Goal: Transaction & Acquisition: Purchase product/service

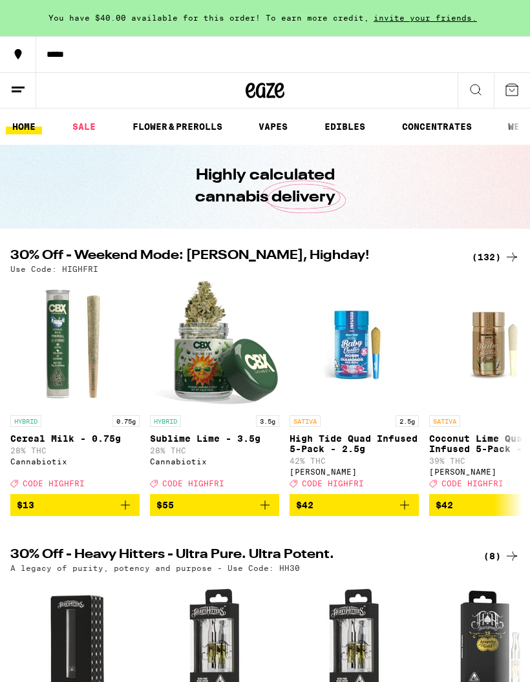
click at [62, 41] on button "*****" at bounding box center [265, 54] width 530 height 36
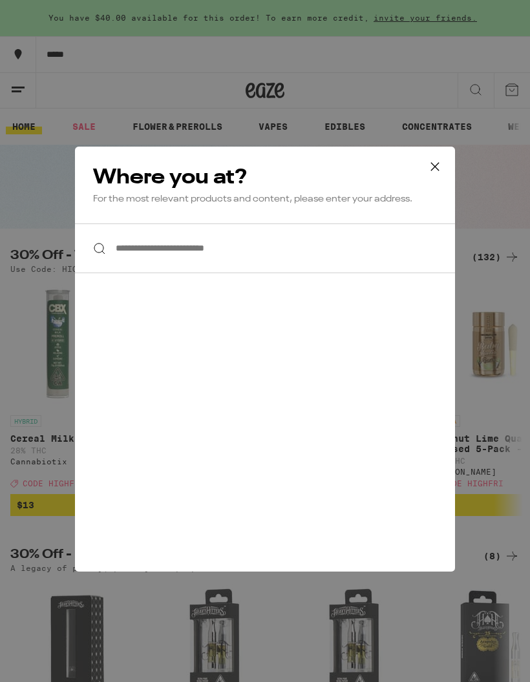
click at [272, 249] on input "**********" at bounding box center [265, 249] width 380 height 50
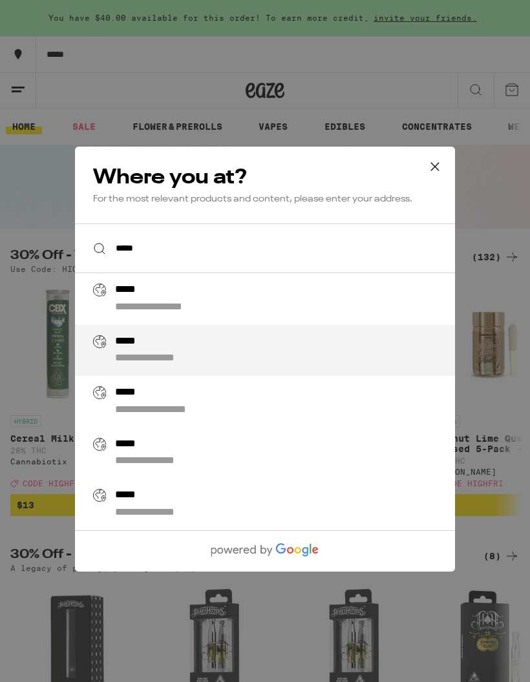
click at [191, 355] on div "**********" at bounding box center [290, 350] width 351 height 31
type input "**********"
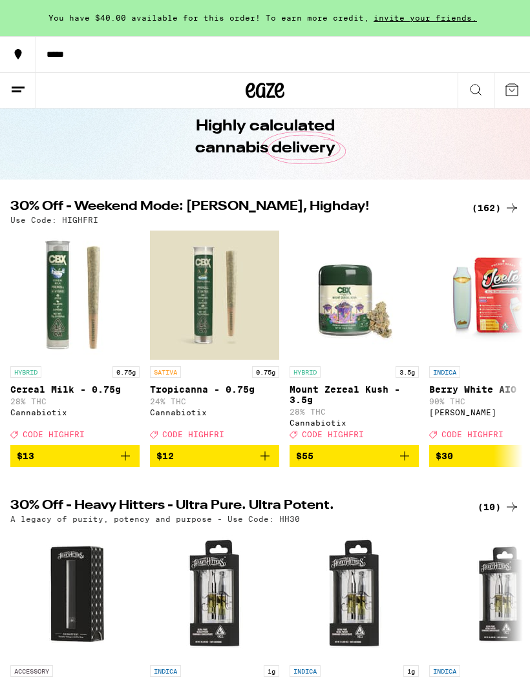
click at [267, 467] on button "$12" at bounding box center [214, 456] width 129 height 22
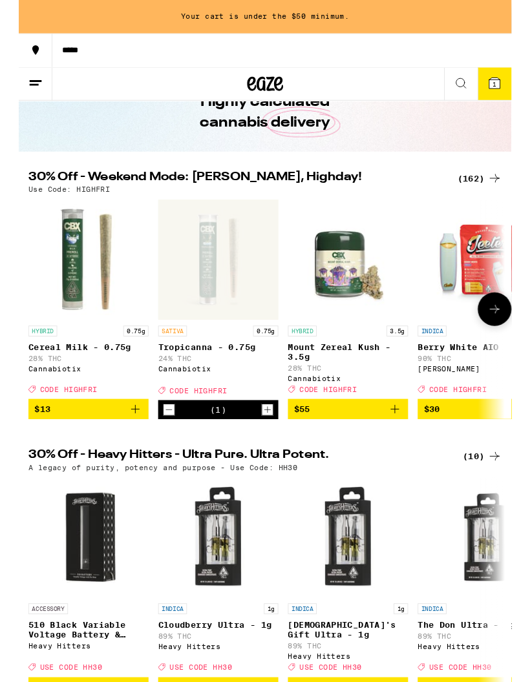
scroll to position [66, 0]
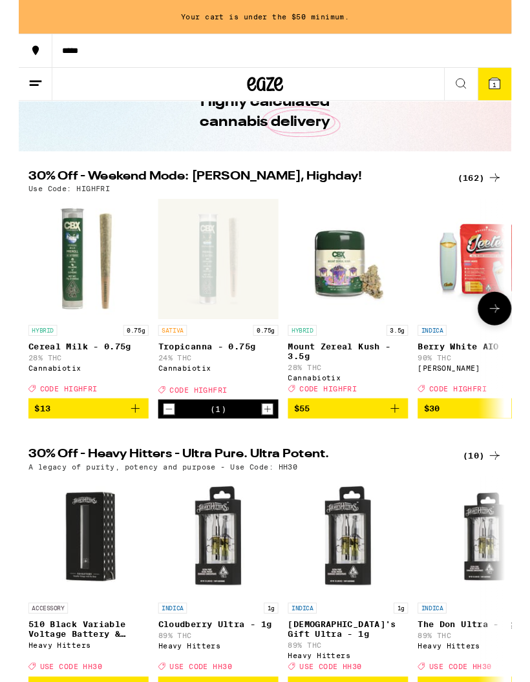
click at [162, 440] on div "(1)" at bounding box center [214, 440] width 129 height 21
click at [165, 448] on icon "Decrement" at bounding box center [162, 440] width 12 height 16
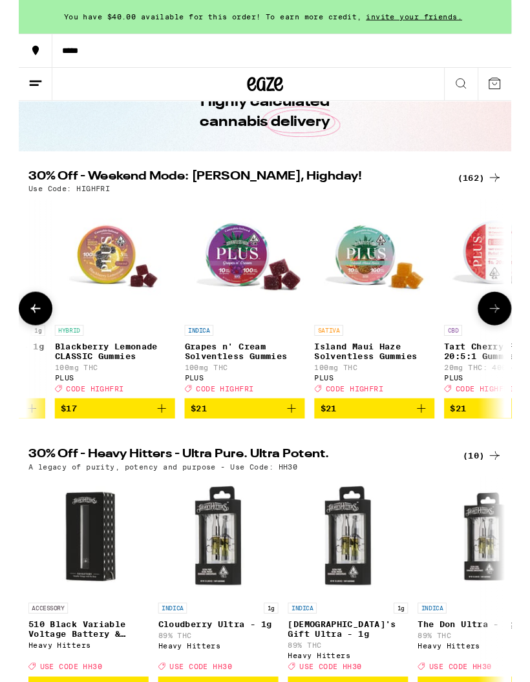
scroll to position [0, 1362]
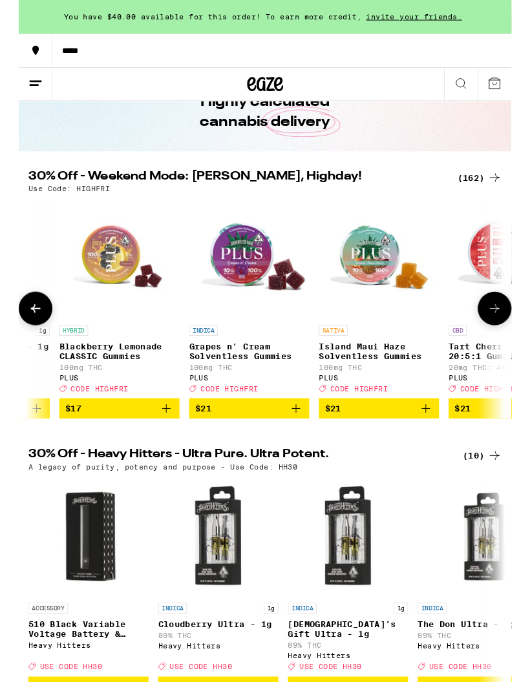
click at [160, 444] on icon "Add to bag" at bounding box center [159, 440] width 16 height 16
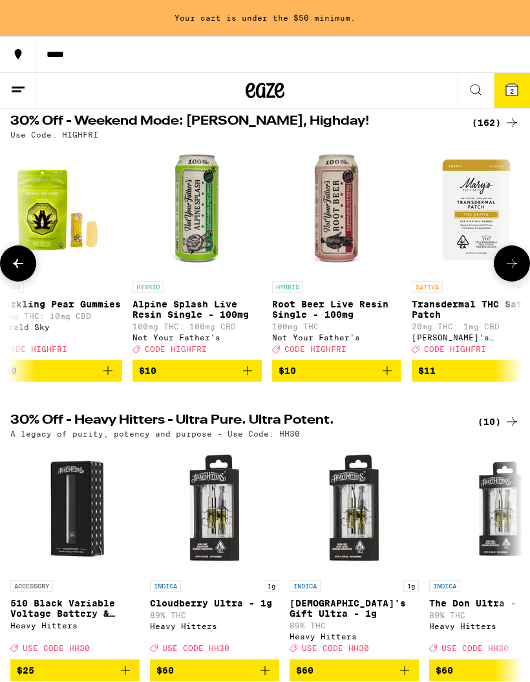
scroll to position [0, 4483]
click at [387, 379] on icon "Add to bag" at bounding box center [387, 371] width 16 height 16
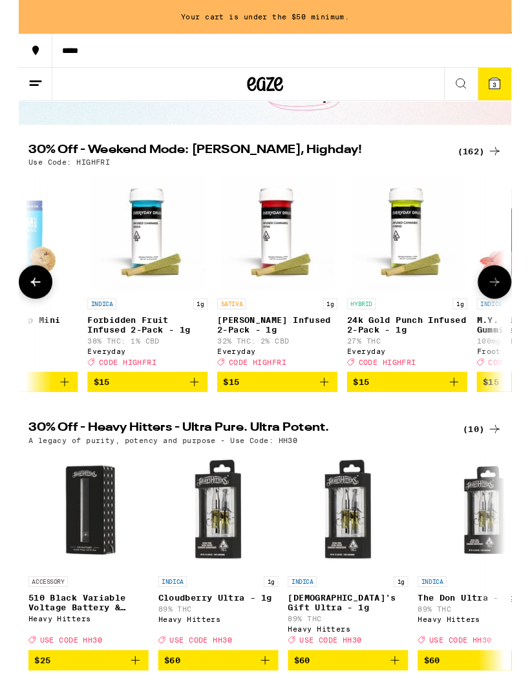
scroll to position [0, 6914]
click at [330, 419] on icon "Add to bag" at bounding box center [328, 411] width 16 height 16
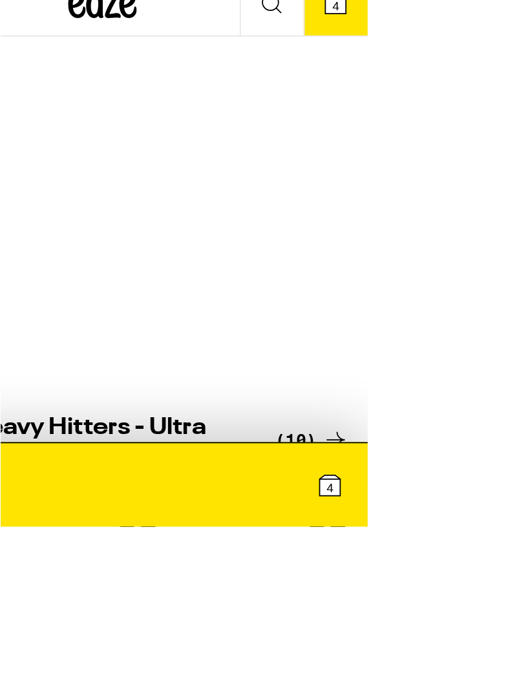
scroll to position [0, 12815]
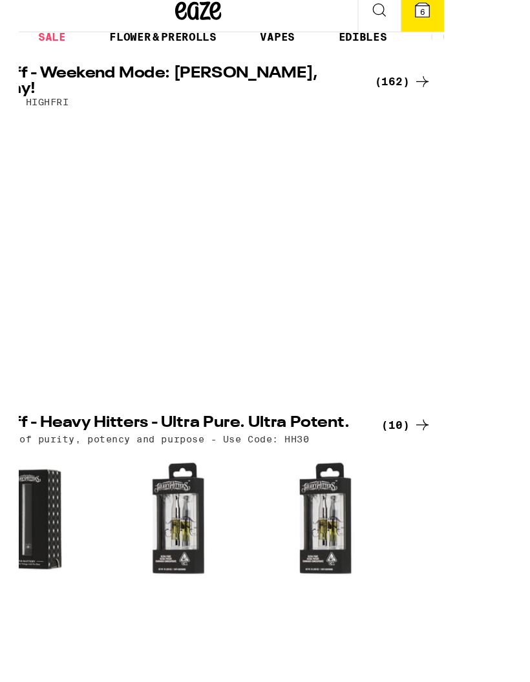
scroll to position [0, 16787]
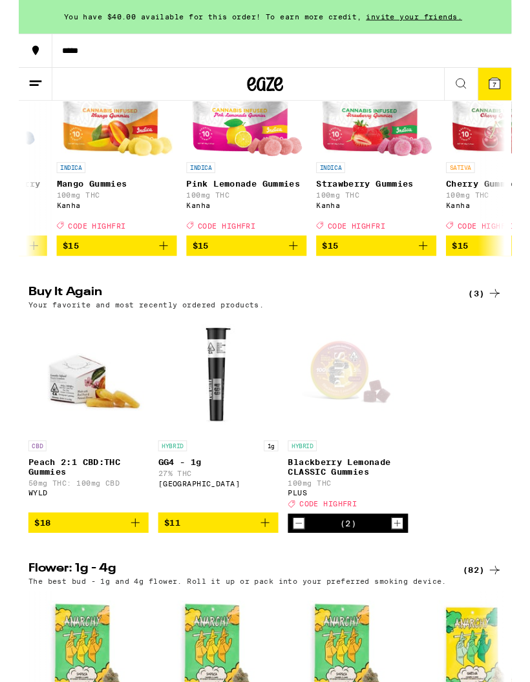
scroll to position [0, 0]
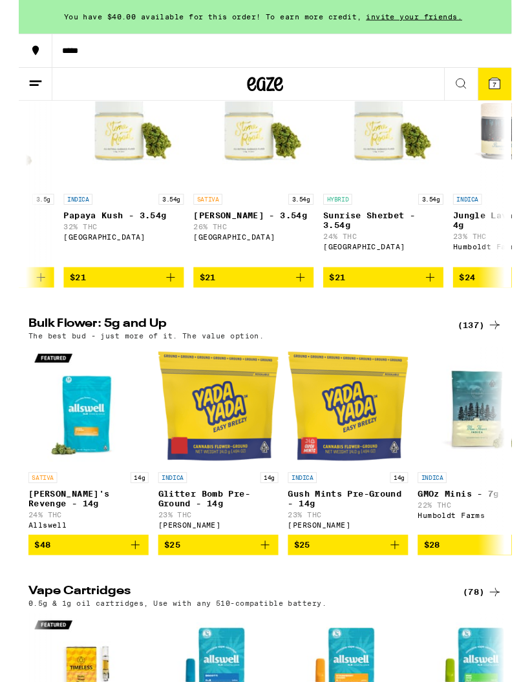
click at [304, 309] on button "$21" at bounding box center [252, 298] width 129 height 22
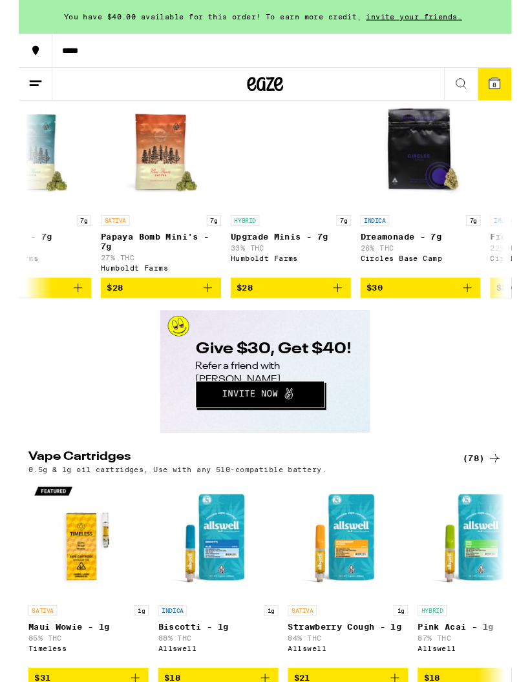
scroll to position [0, 479]
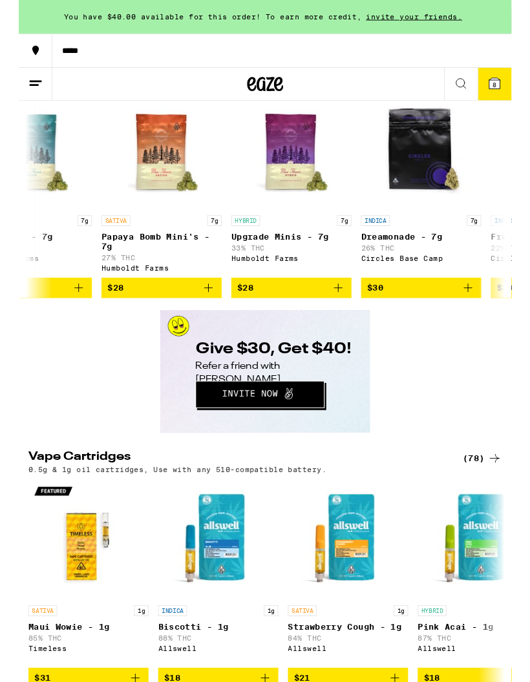
click at [351, 320] on button "$28" at bounding box center [293, 309] width 129 height 22
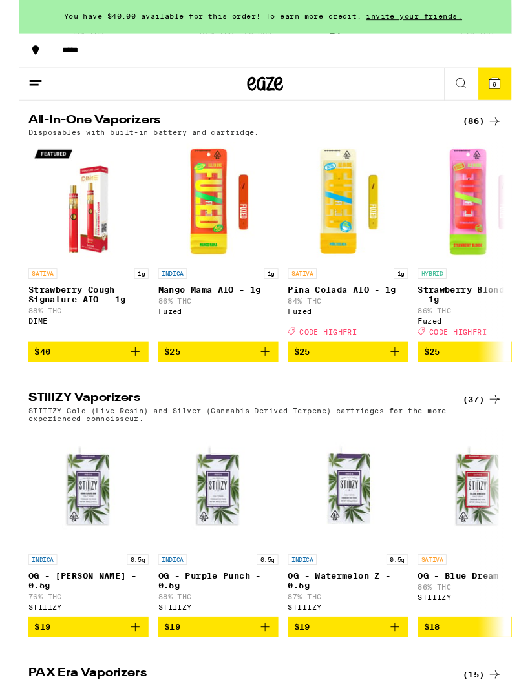
scroll to position [0, 1497]
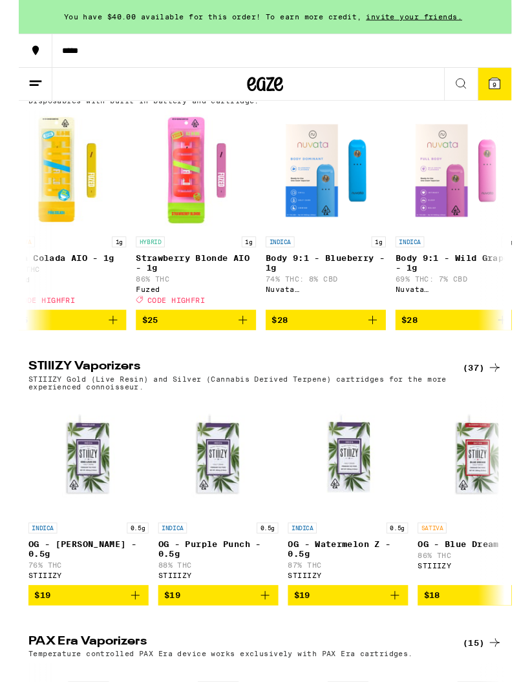
click at [247, 352] on icon "Add to bag" at bounding box center [241, 345] width 16 height 16
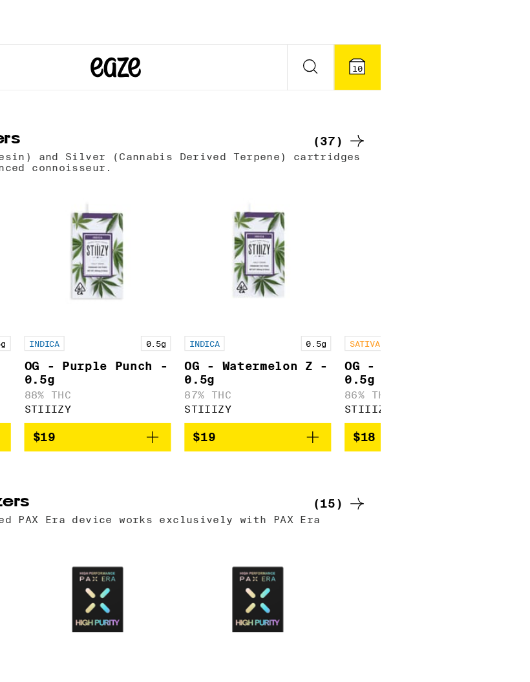
scroll to position [0, 710]
click at [141, 104] on icon "Add to bag" at bounding box center [140, 96] width 16 height 16
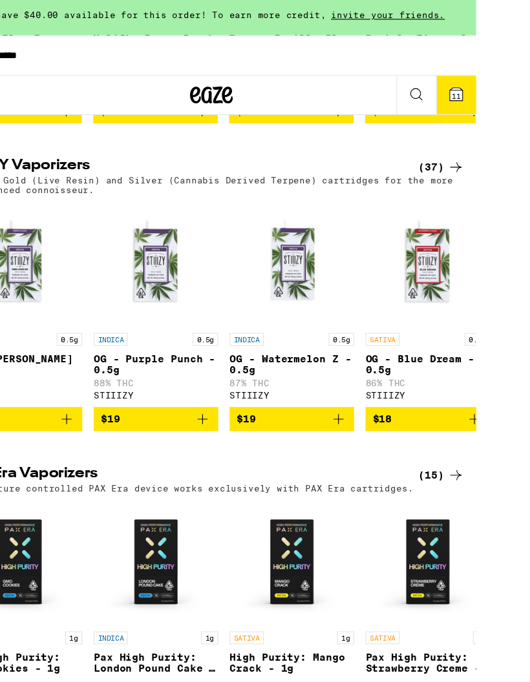
scroll to position [0, 5801]
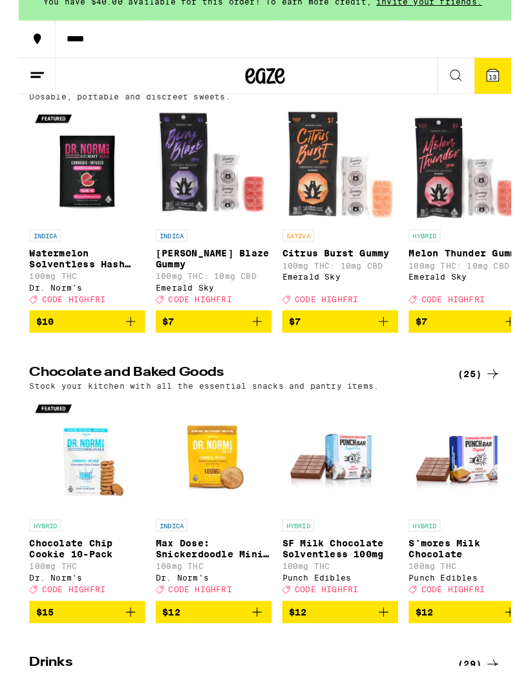
scroll to position [3822, 0]
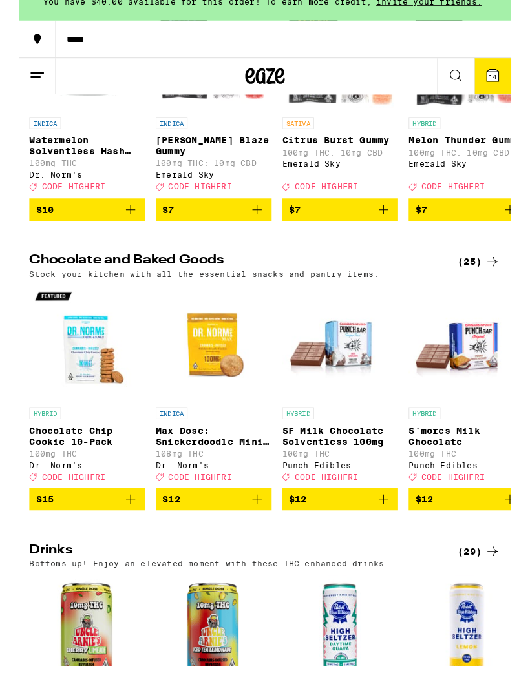
scroll to position [0, 4610]
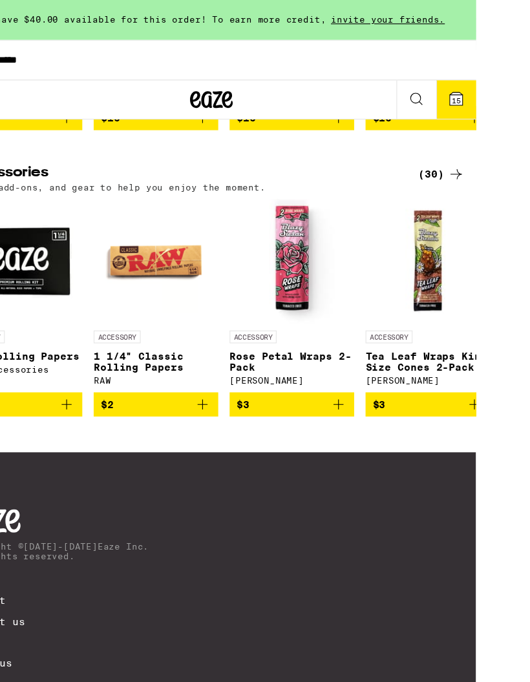
scroll to position [0, 894]
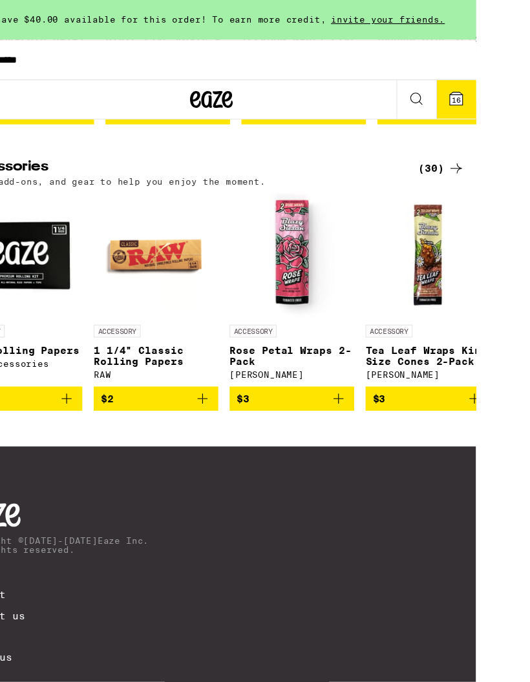
scroll to position [5464, 0]
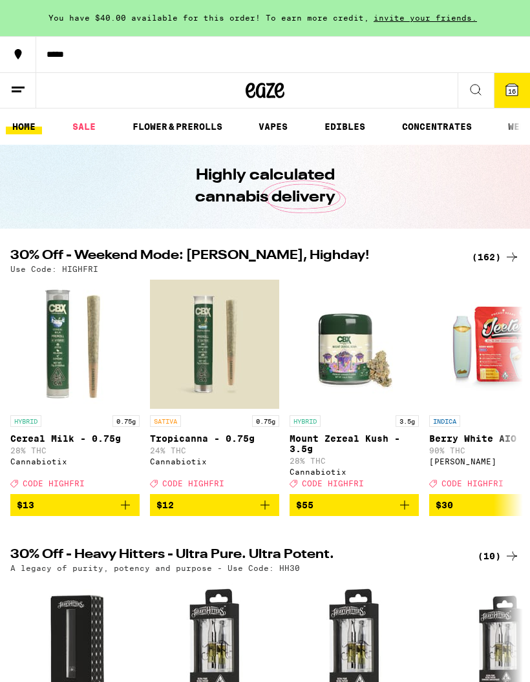
click at [477, 83] on icon at bounding box center [476, 90] width 16 height 16
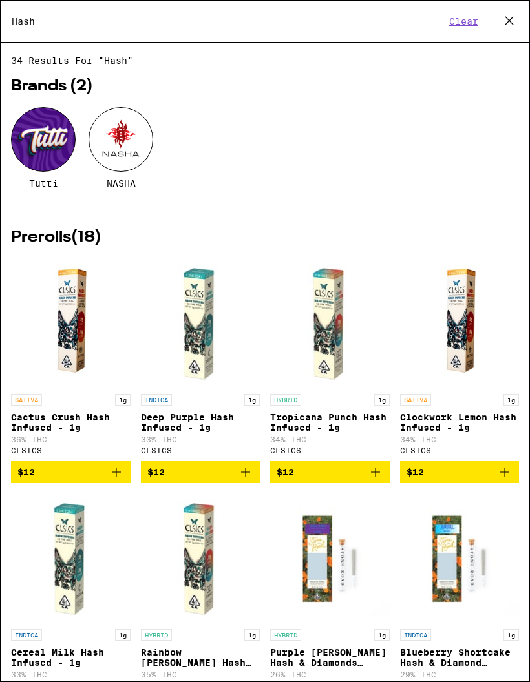
type input "Hash"
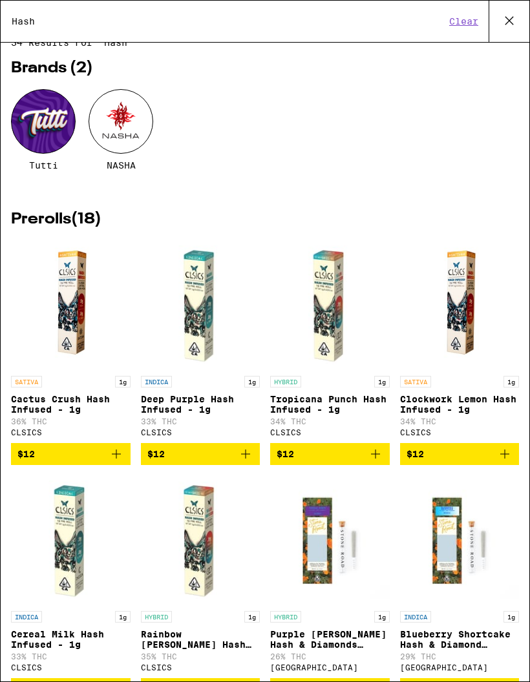
scroll to position [22, 0]
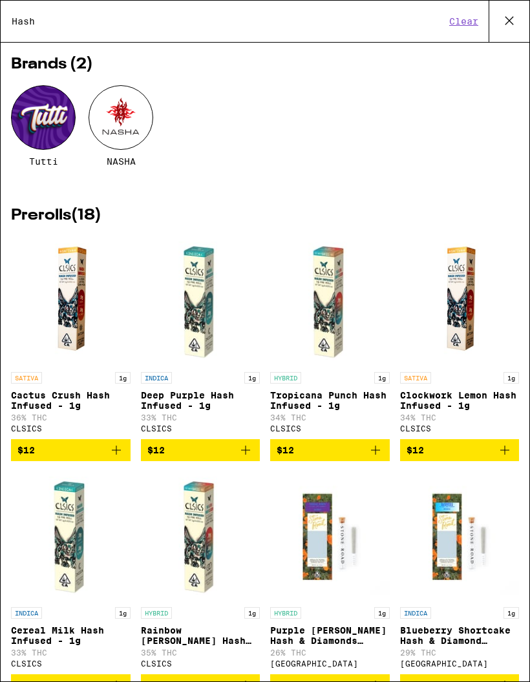
click at [125, 130] on div at bounding box center [120, 117] width 65 height 65
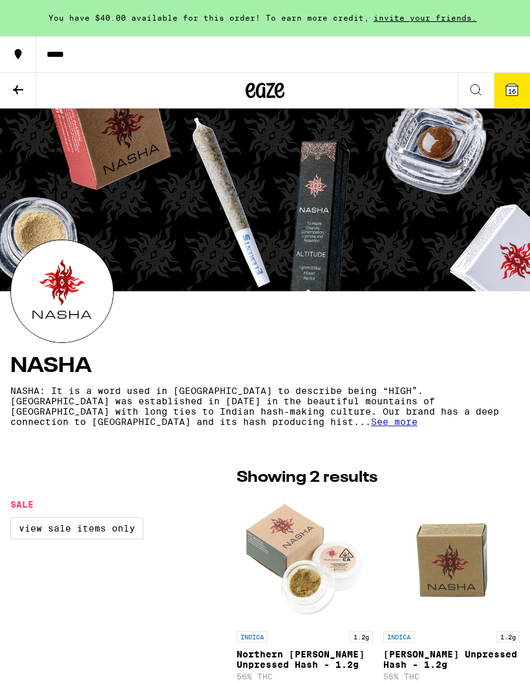
click at [481, 81] on button at bounding box center [475, 91] width 36 height 36
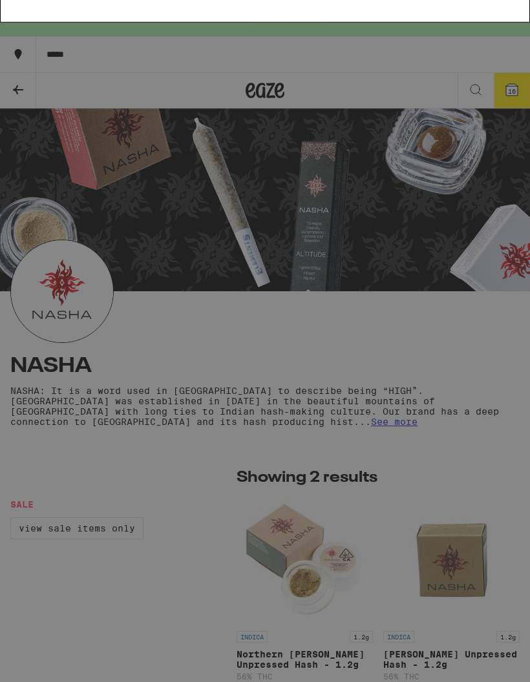
type input "Pressed hash"
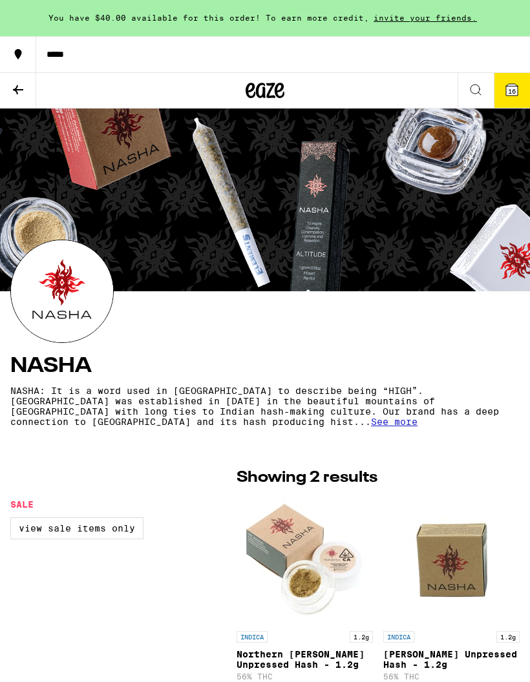
click at [10, 83] on button at bounding box center [18, 91] width 36 height 36
click at [278, 97] on icon at bounding box center [280, 91] width 10 height 16
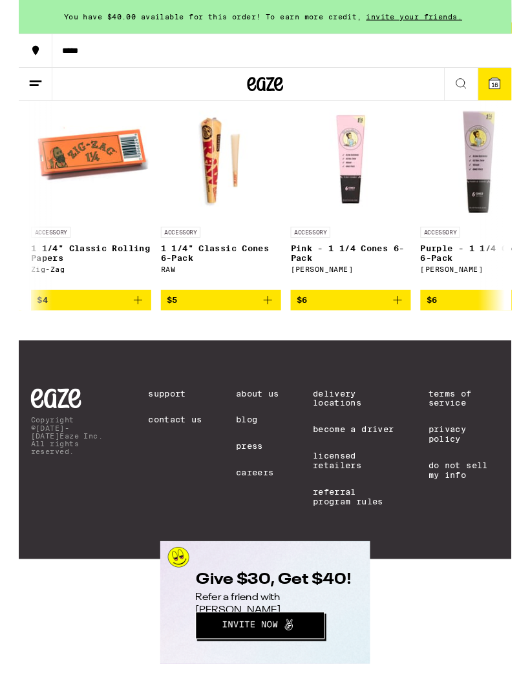
scroll to position [0, 1257]
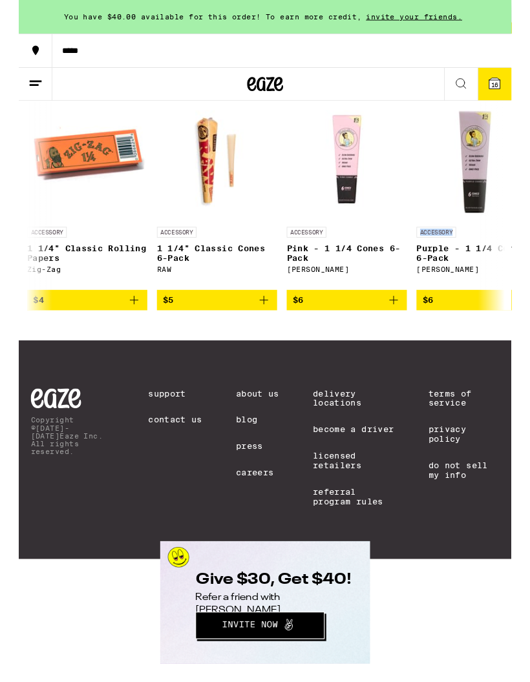
click at [296, 238] on img "Open page for Pink - 1 1/4 Cones 6-Pack from Blazy Susan" at bounding box center [352, 173] width 129 height 129
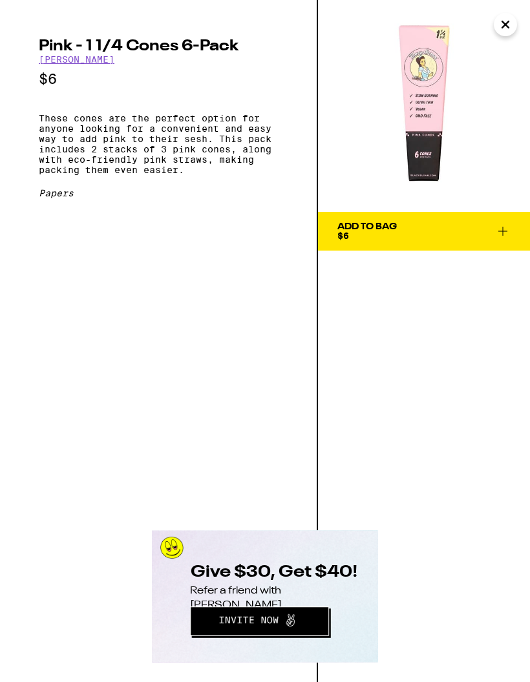
click at [510, 26] on icon "Close" at bounding box center [505, 24] width 16 height 19
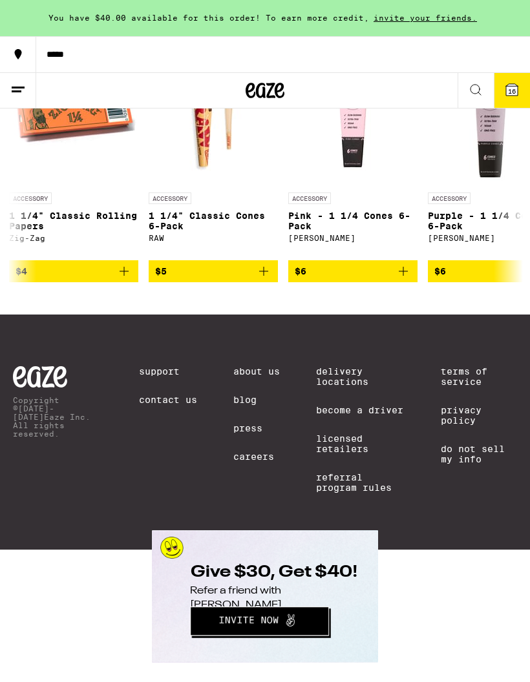
click at [516, 98] on button "16" at bounding box center [512, 90] width 36 height 35
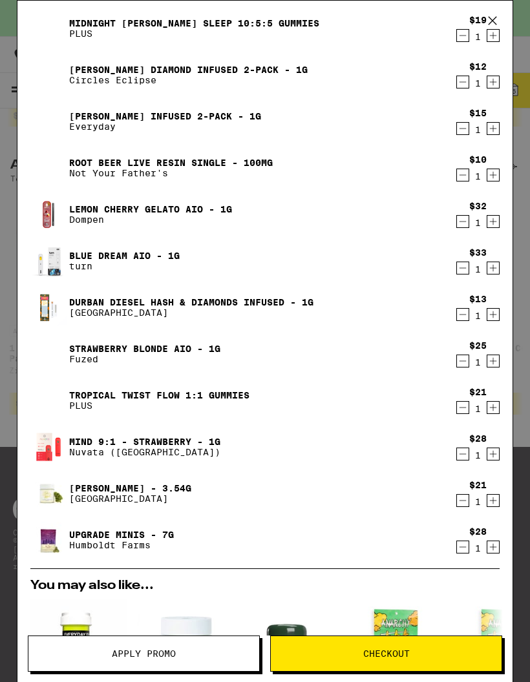
scroll to position [217, 0]
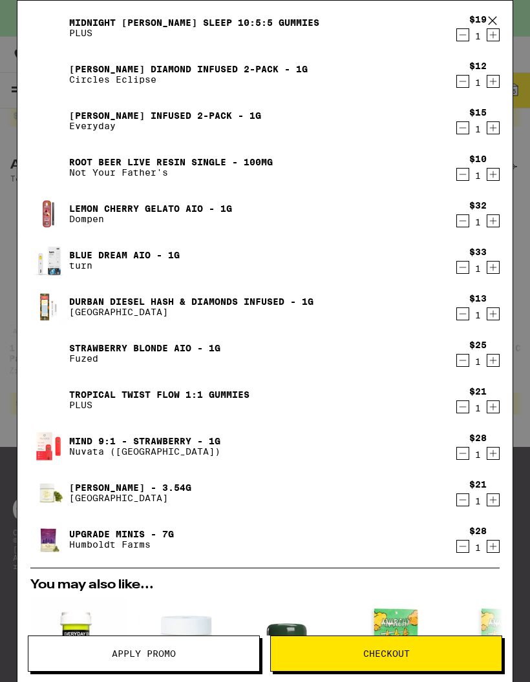
click at [125, 348] on link "Strawberry Blonde AIO - 1g" at bounding box center [144, 348] width 151 height 10
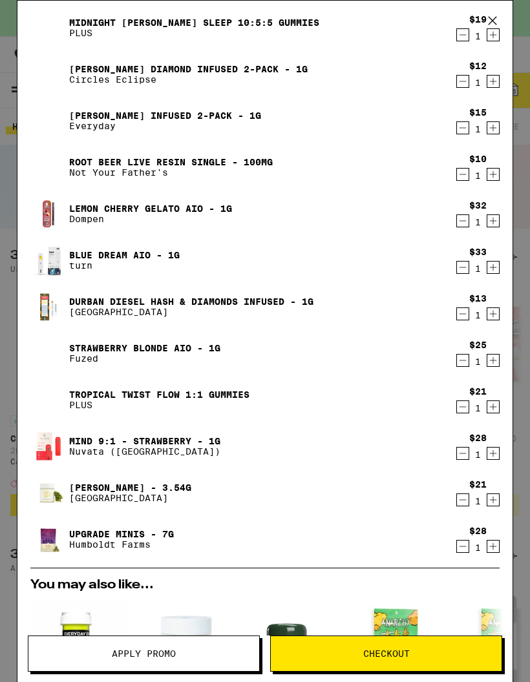
scroll to position [5851, 0]
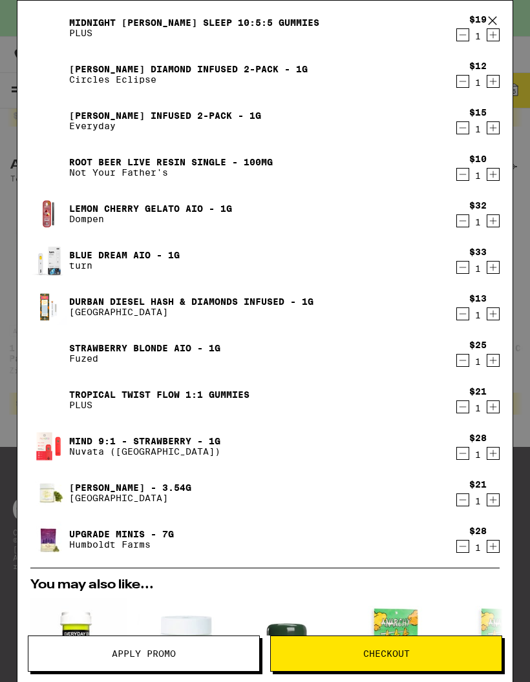
click at [129, 446] on link "Mind 9:1 - Strawberry - 1g" at bounding box center [144, 441] width 151 height 10
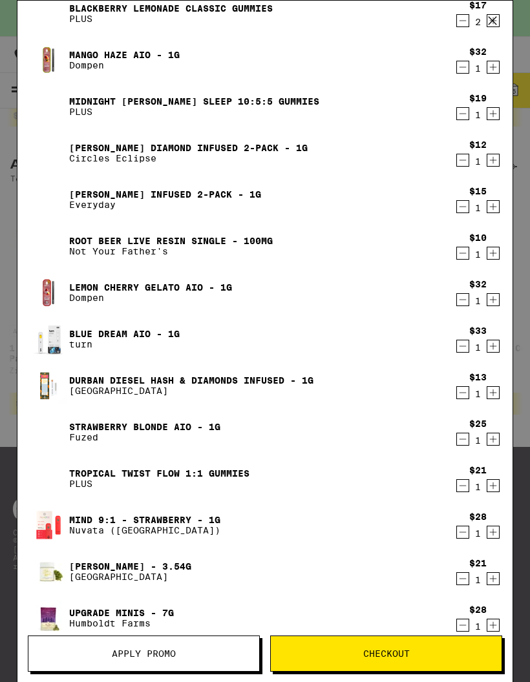
scroll to position [138, 0]
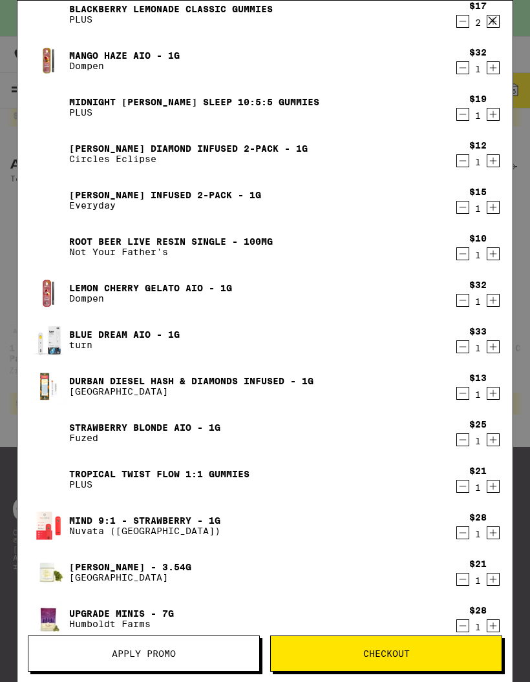
click at [178, 287] on link "Lemon Cherry Gelato AIO - 1g" at bounding box center [150, 288] width 163 height 10
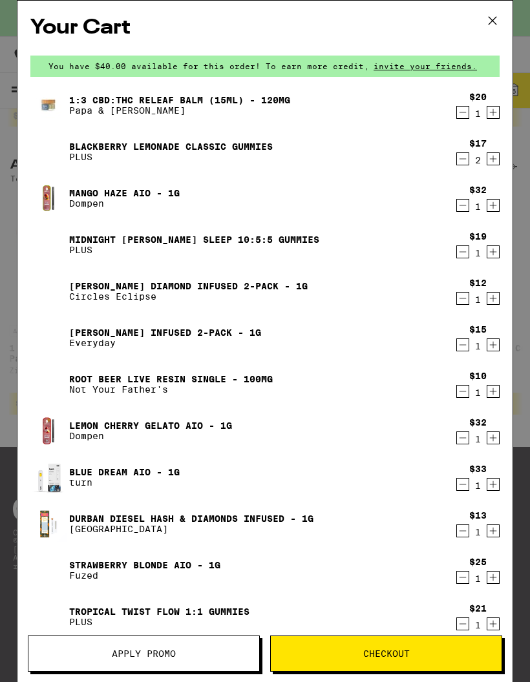
click at [176, 184] on div "Mango Haze AIO - 1g Dompen" at bounding box center [239, 198] width 419 height 36
click at [144, 196] on link "Mango Haze AIO - 1g" at bounding box center [124, 193] width 110 height 10
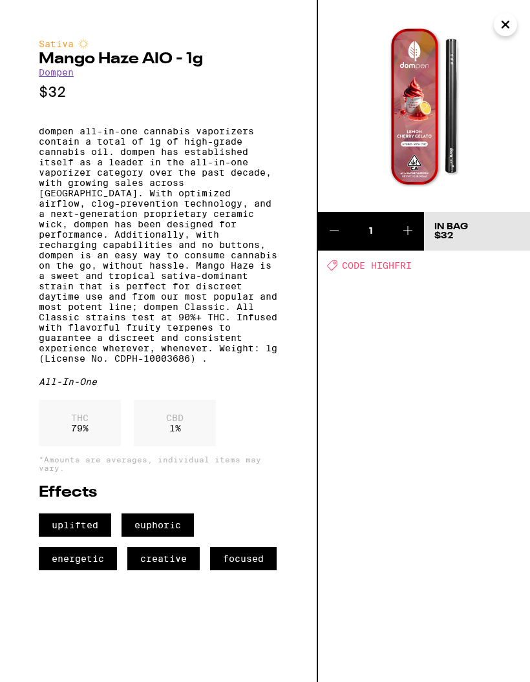
scroll to position [5851, 0]
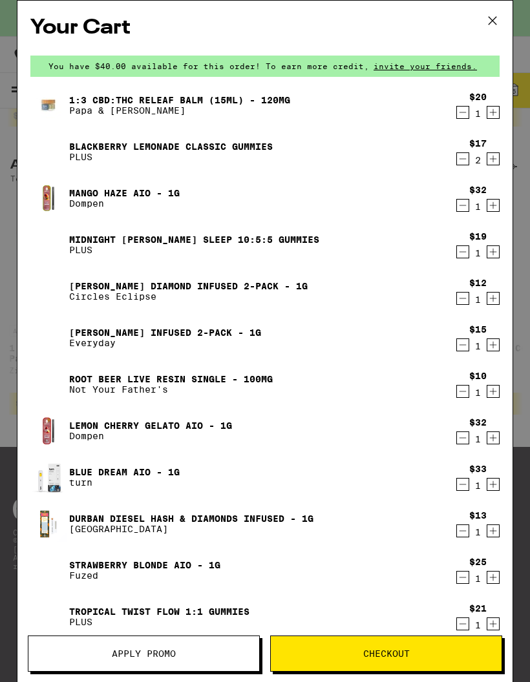
click at [202, 429] on link "Lemon Cherry Gelato AIO - 1g" at bounding box center [150, 426] width 163 height 10
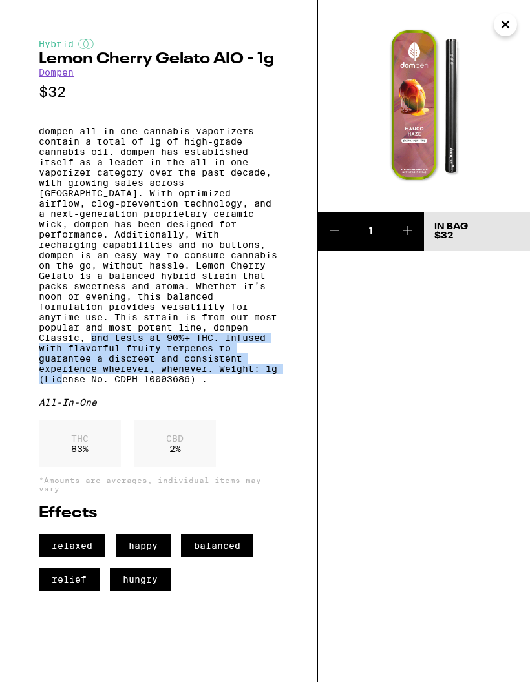
click at [20, 452] on div "Hybrid Lemon Cherry Gelato AIO - 1g Dompen $32 dompen all-in-one cannabis vapor…" at bounding box center [159, 341] width 318 height 682
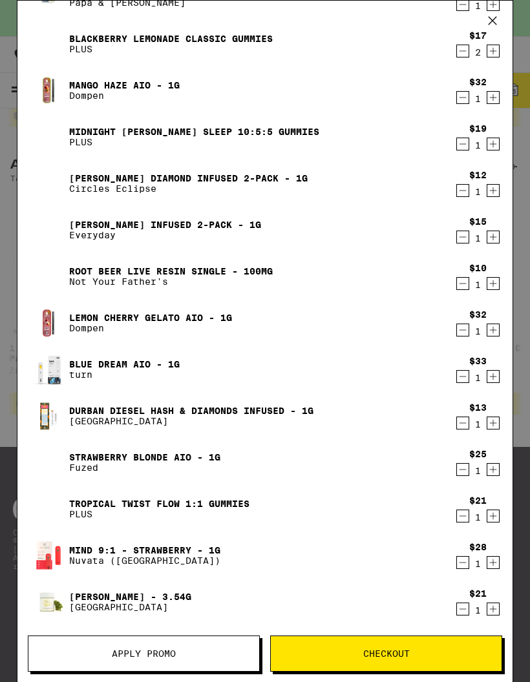
scroll to position [114, 0]
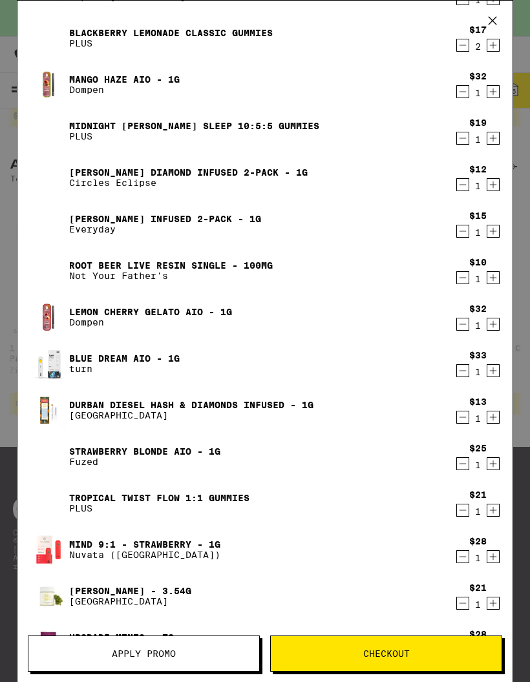
click at [169, 344] on div "1:3 CBD:THC Releaf Balm (15ml) - 120mg Papa & Barkley $20 1 Blackberry Lemonade…" at bounding box center [264, 323] width 469 height 698
click at [138, 373] on p "turn" at bounding box center [124, 369] width 110 height 10
click at [53, 364] on img at bounding box center [48, 364] width 36 height 36
click at [73, 363] on link "Blue Dream AIO - 1g" at bounding box center [124, 358] width 110 height 10
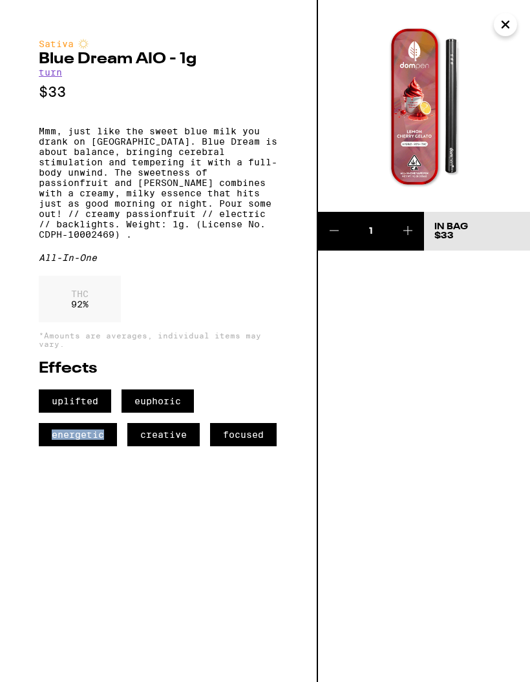
click at [180, 579] on div "Sativa Blue Dream AIO - 1g turn $33 Mmm, just like the sweet blue milk you dran…" at bounding box center [159, 341] width 318 height 682
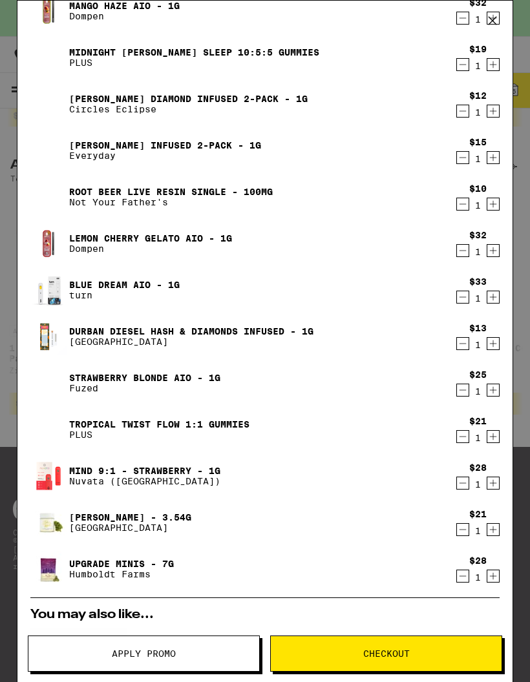
scroll to position [194, 0]
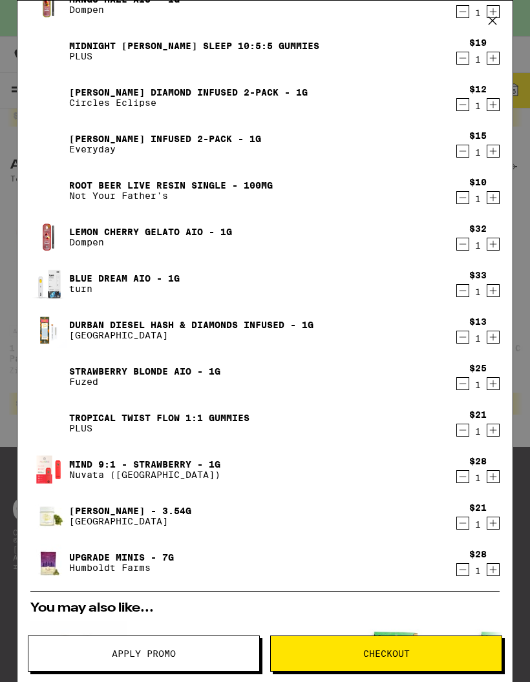
click at [464, 384] on icon "Decrement" at bounding box center [462, 384] width 7 height 0
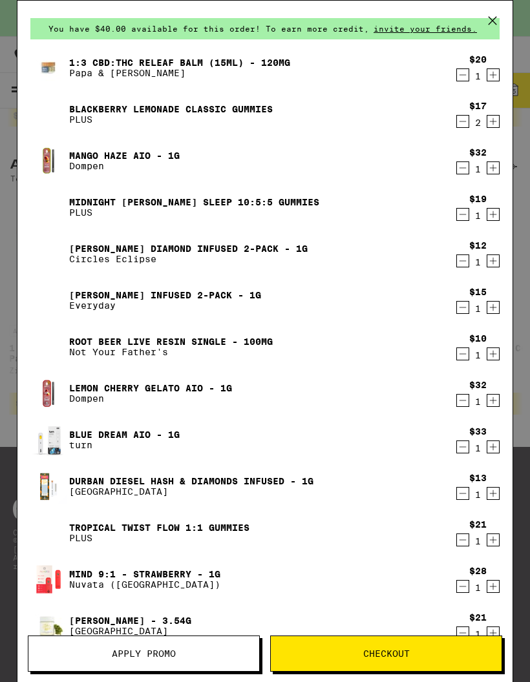
scroll to position [41, 0]
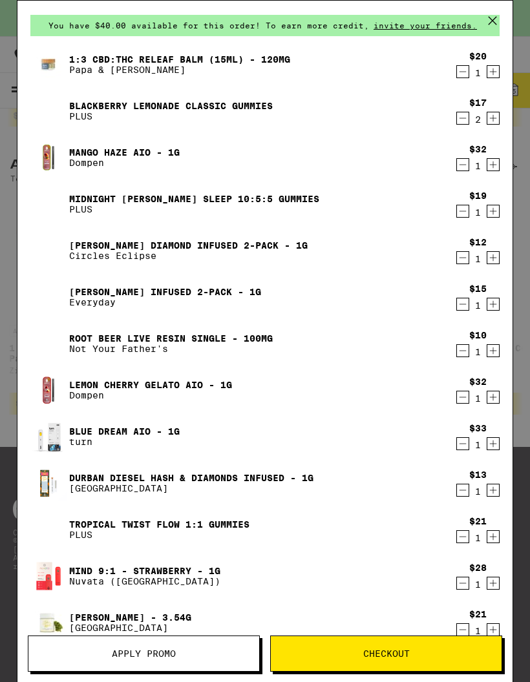
click at [461, 216] on icon "Decrement" at bounding box center [463, 211] width 12 height 16
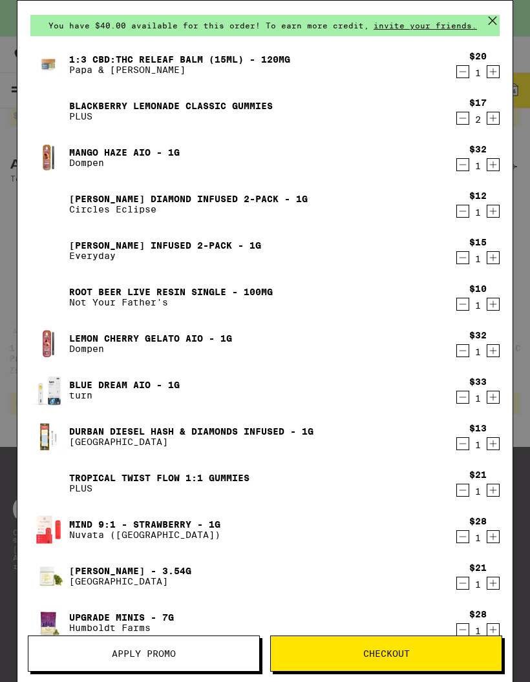
click at [456, 214] on button "Decrement" at bounding box center [462, 211] width 13 height 13
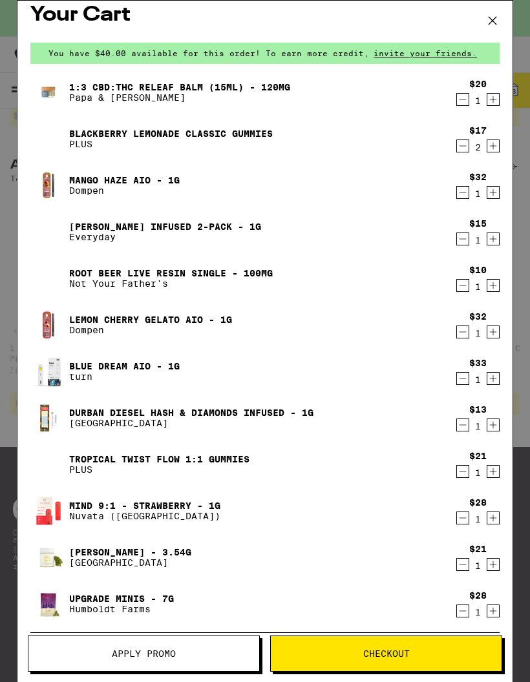
scroll to position [12, 0]
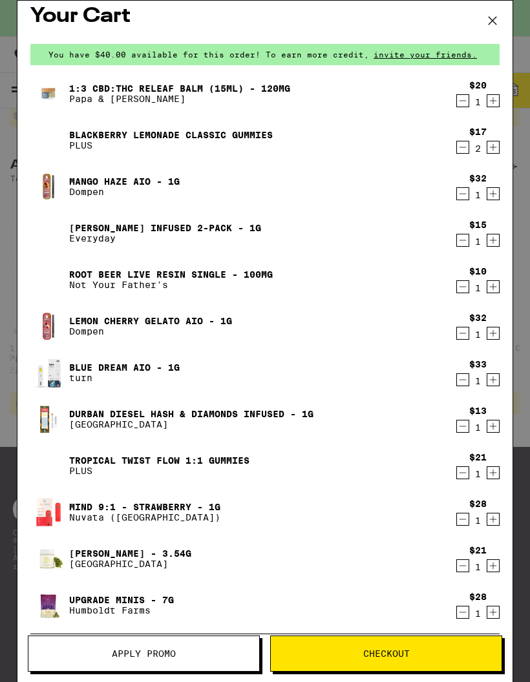
click at [219, 176] on div "Mango Haze AIO - 1g Dompen" at bounding box center [239, 187] width 419 height 36
click at [145, 180] on link "Mango Haze AIO - 1g" at bounding box center [124, 181] width 110 height 10
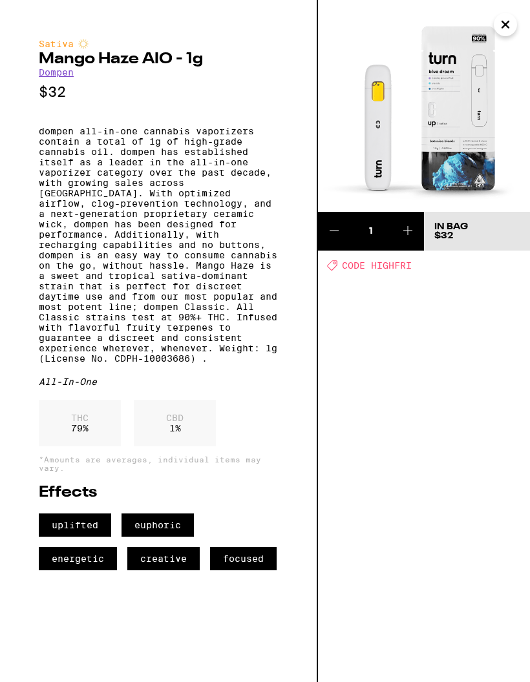
click at [216, 364] on p "dompen all-in-one cannabis vaporizers contain a total of 1g of high-grade canna…" at bounding box center [158, 245] width 239 height 238
click at [278, 486] on div "Sativa Mango Haze AIO - 1g Dompen $32 dompen all-in-one cannabis vaporizers con…" at bounding box center [159, 341] width 318 height 682
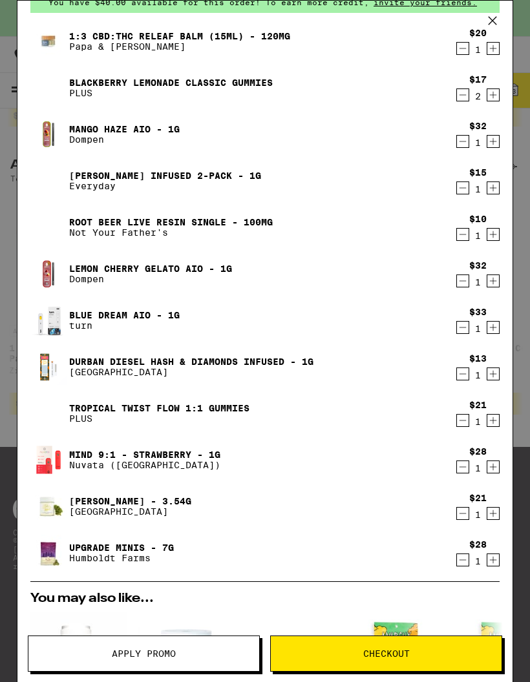
scroll to position [63, 0]
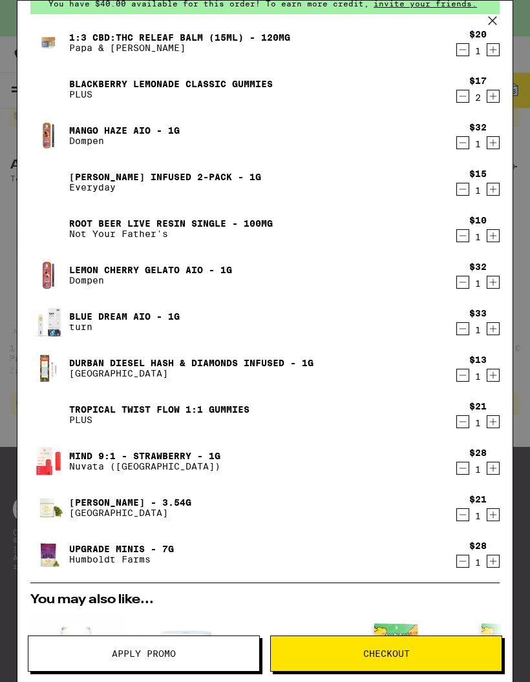
click at [182, 451] on link "Mind 9:1 - Strawberry - 1g" at bounding box center [144, 456] width 151 height 10
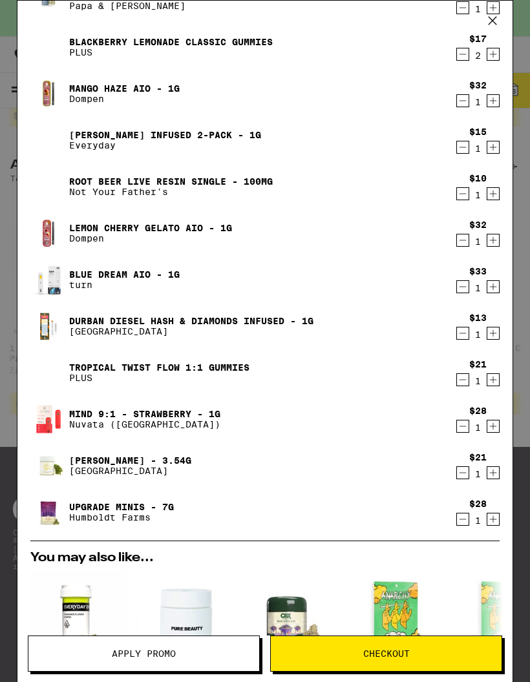
scroll to position [110, 0]
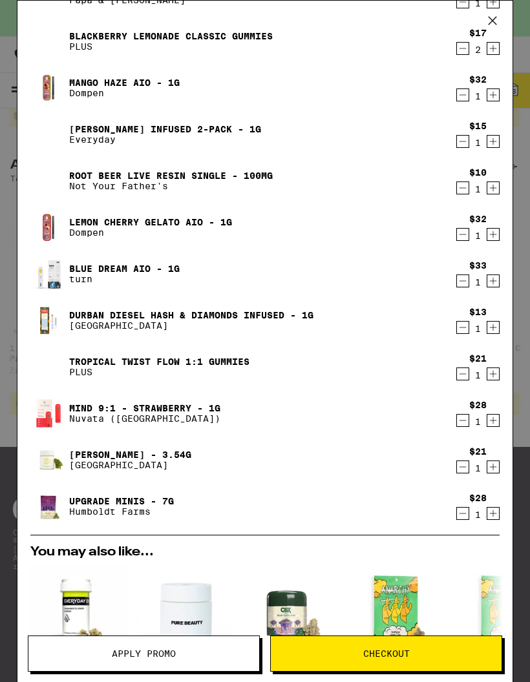
click at [135, 443] on div "Lemon Jack - 3.54g Stone Road" at bounding box center [239, 460] width 419 height 36
click at [129, 411] on link "Mind 9:1 - Strawberry - 1g" at bounding box center [144, 408] width 151 height 10
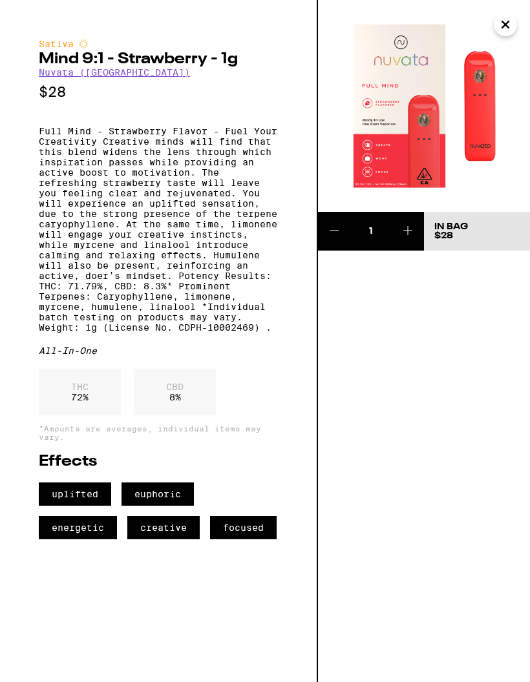
scroll to position [5851, 0]
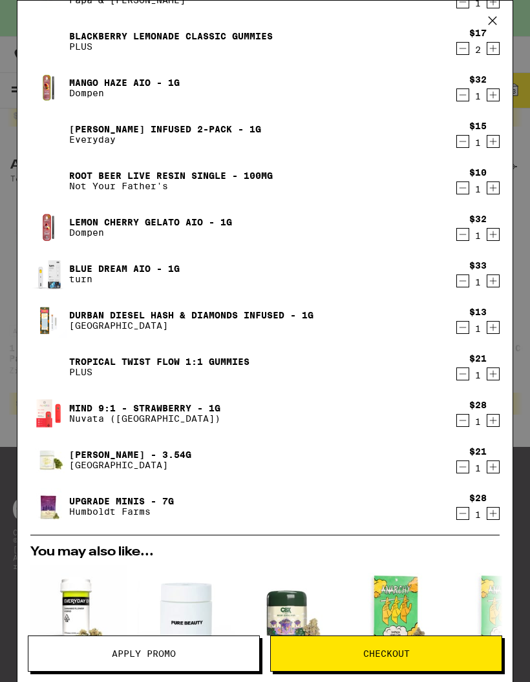
click at [53, 225] on img at bounding box center [48, 227] width 36 height 36
click at [112, 227] on link "Lemon Cherry Gelato AIO - 1g" at bounding box center [150, 222] width 163 height 10
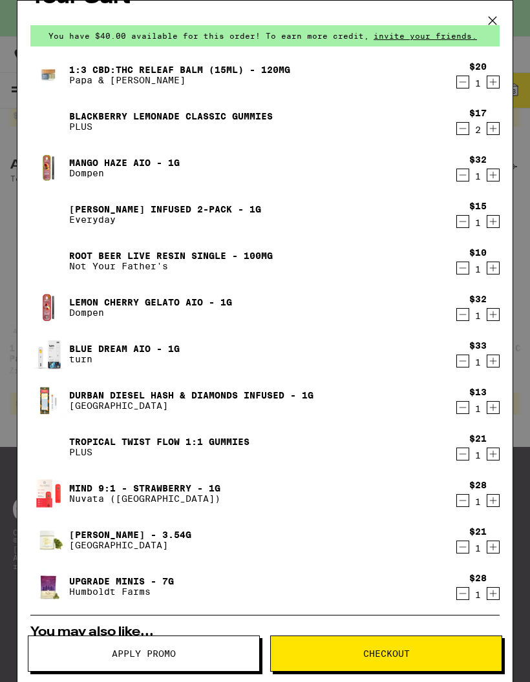
scroll to position [32, 0]
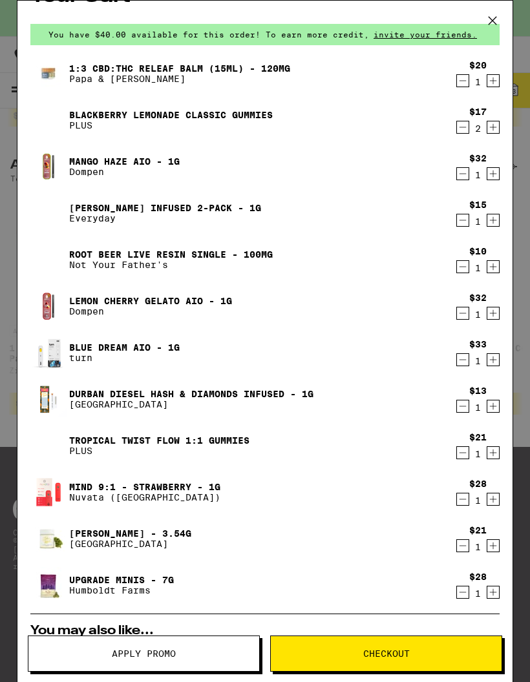
click at [85, 165] on link "Mango Haze AIO - 1g" at bounding box center [124, 161] width 110 height 10
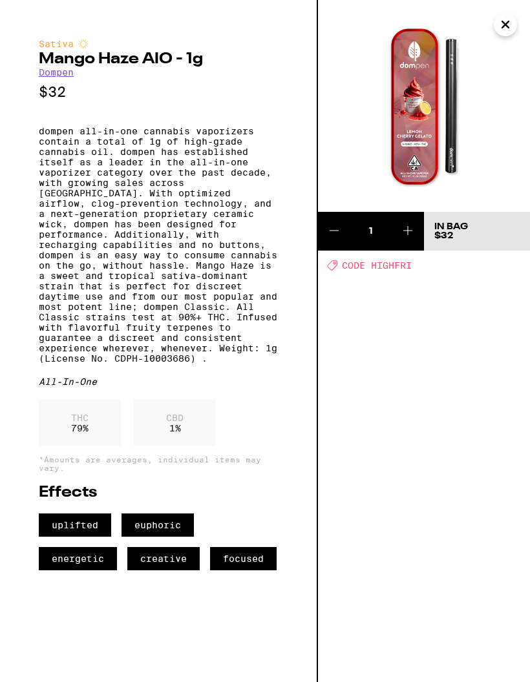
scroll to position [5851, 0]
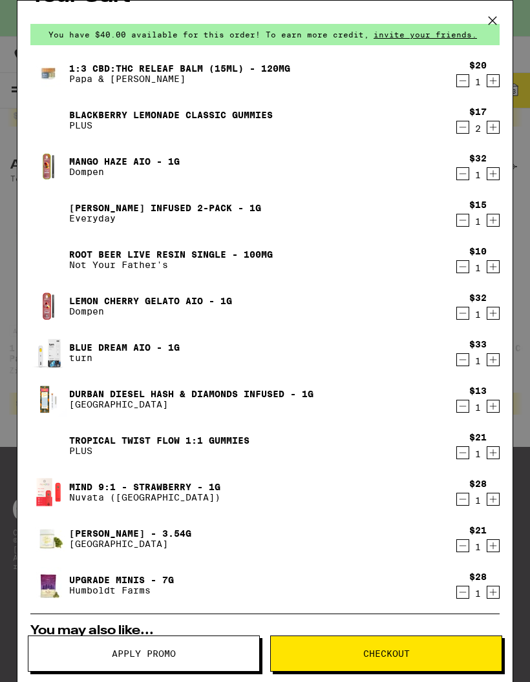
click at [146, 298] on link "Lemon Cherry Gelato AIO - 1g" at bounding box center [150, 301] width 163 height 10
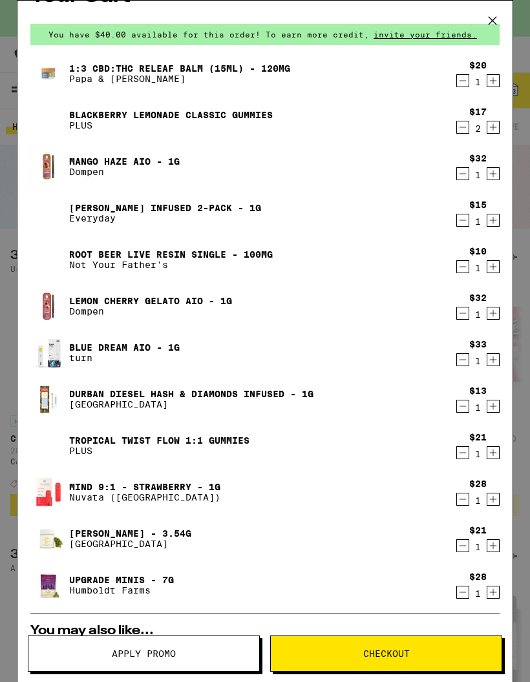
scroll to position [5851, 0]
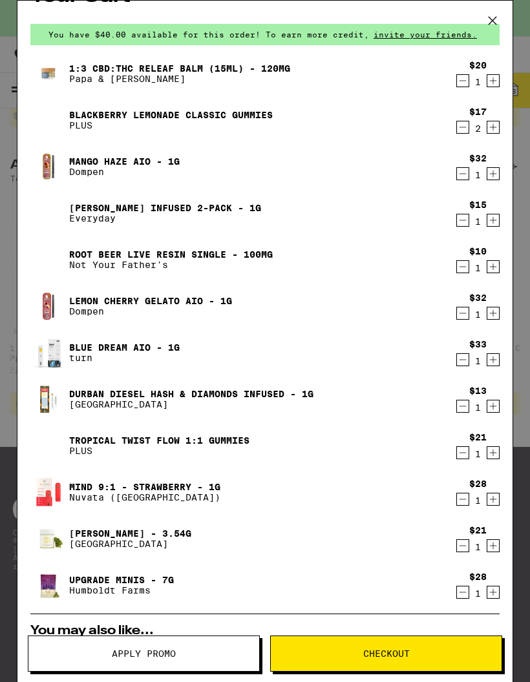
click at [141, 297] on link "Lemon Cherry Gelato AIO - 1g" at bounding box center [150, 301] width 163 height 10
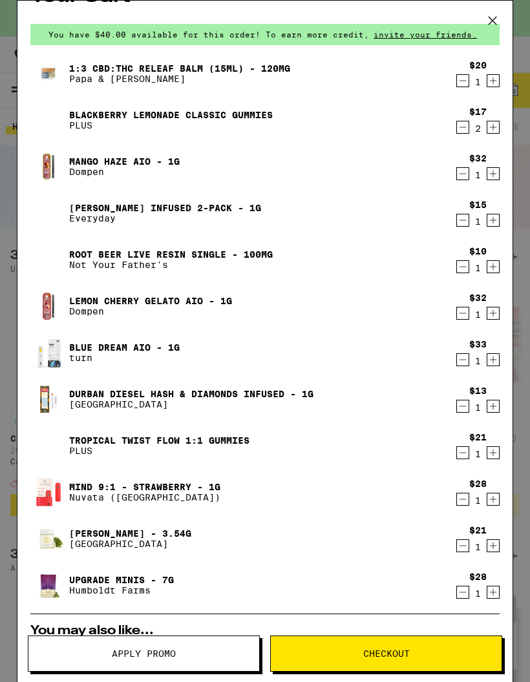
scroll to position [5851, 0]
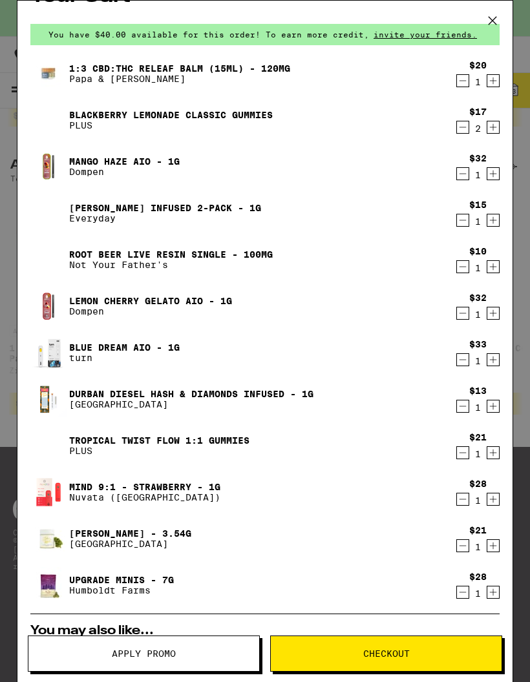
click at [461, 171] on icon "Decrement" at bounding box center [463, 174] width 12 height 16
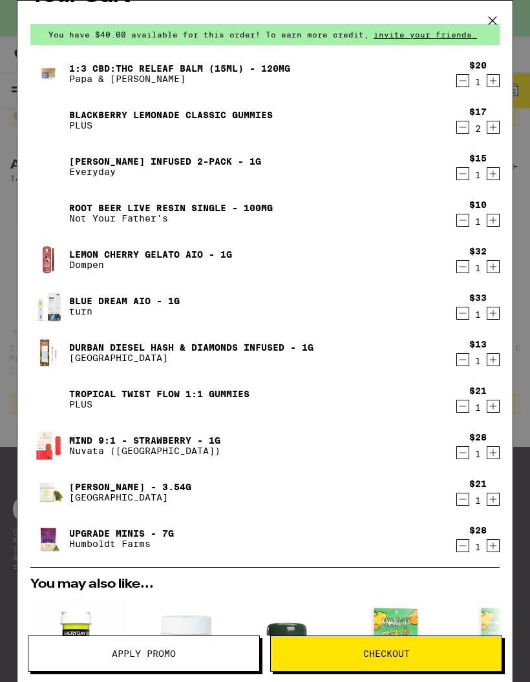
click at [119, 533] on link "Upgrade Minis - 7g" at bounding box center [121, 533] width 105 height 10
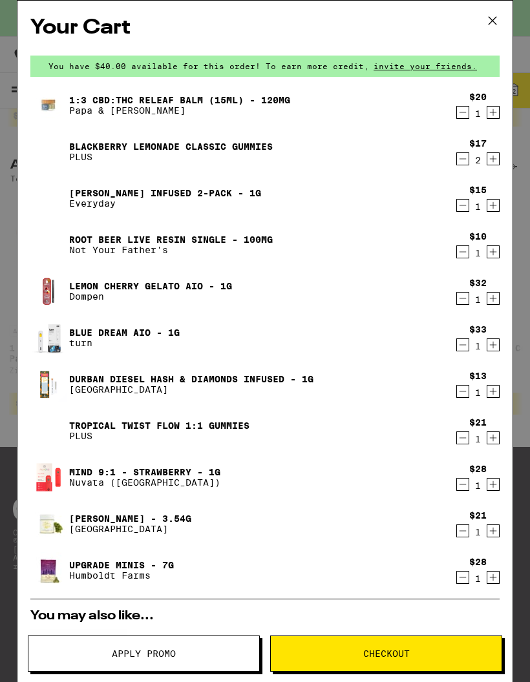
click at [460, 346] on icon "Decrement" at bounding box center [463, 345] width 12 height 16
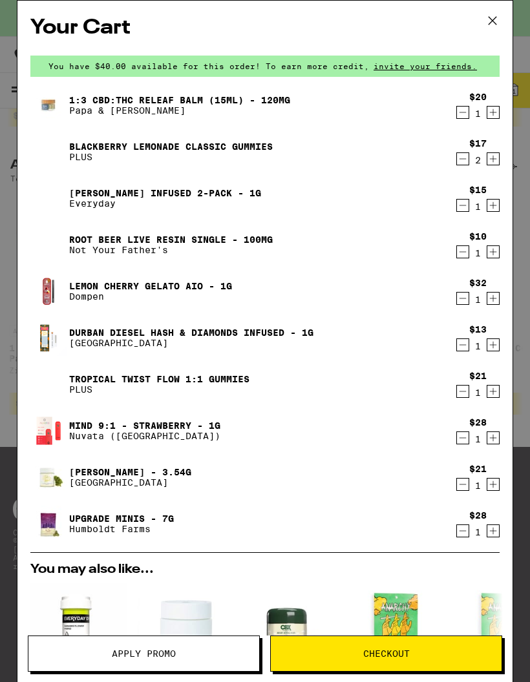
click at [457, 112] on icon "Decrement" at bounding box center [463, 113] width 12 height 16
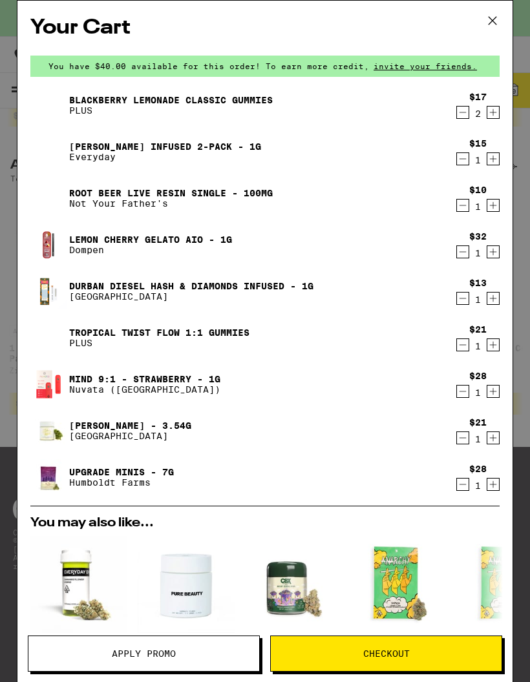
click at [194, 328] on link "Tropical Twist FLOW 1:1 Gummies" at bounding box center [159, 333] width 180 height 10
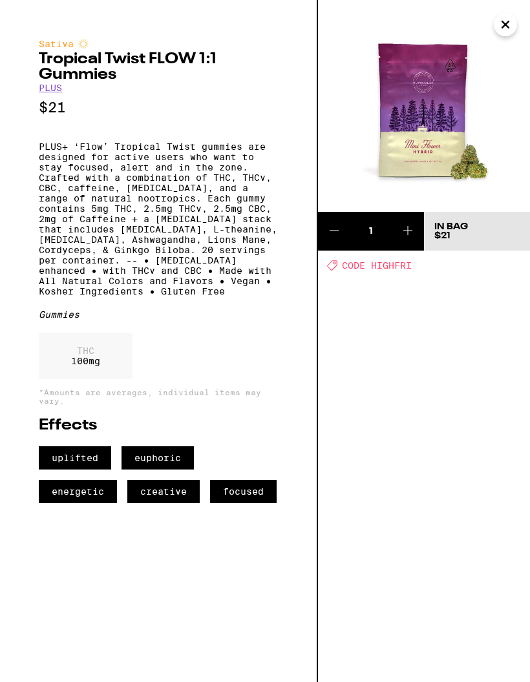
scroll to position [5851, 0]
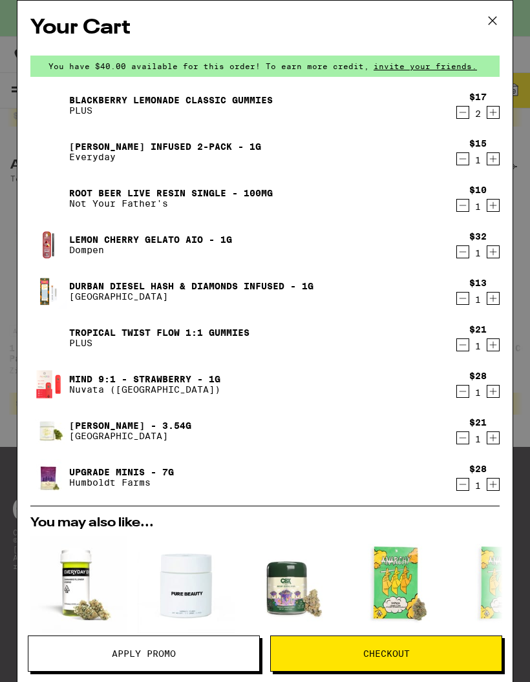
click at [231, 90] on div "Blackberry Lemonade CLASSIC Gummies PLUS" at bounding box center [239, 105] width 419 height 36
click at [76, 104] on link "Blackberry Lemonade CLASSIC Gummies" at bounding box center [170, 100] width 203 height 10
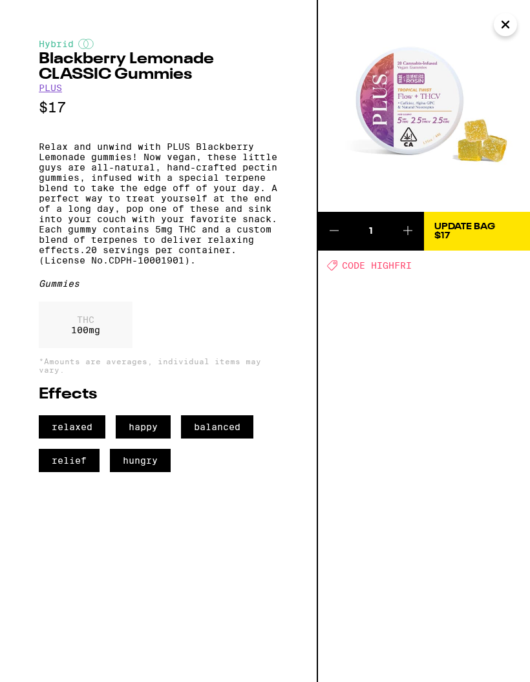
scroll to position [5851, 0]
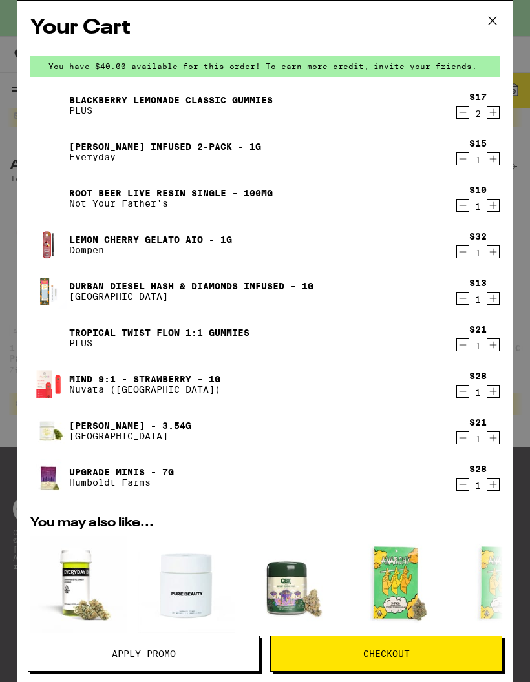
click at [195, 337] on link "Tropical Twist FLOW 1:1 Gummies" at bounding box center [159, 333] width 180 height 10
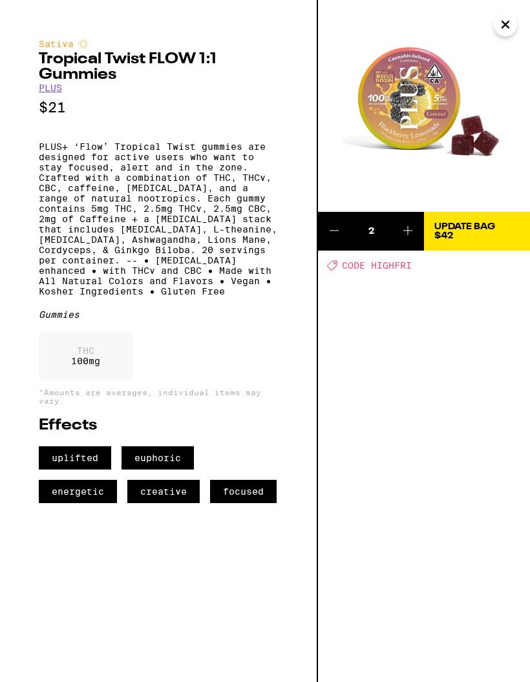
click at [338, 232] on icon at bounding box center [334, 231] width 16 height 16
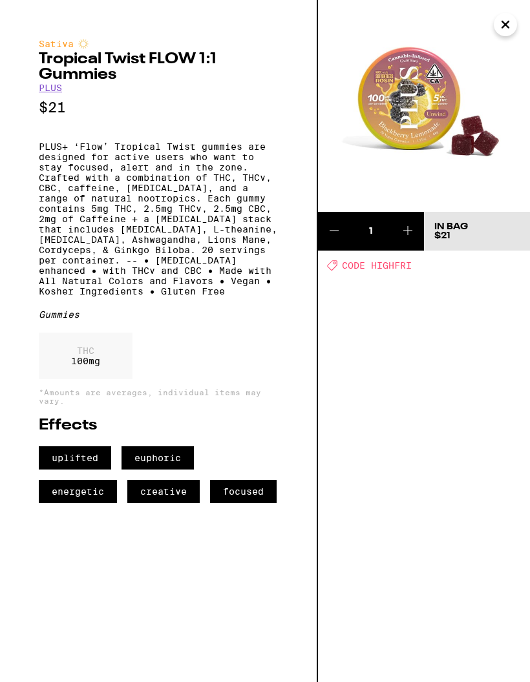
click at [510, 24] on icon "Close" at bounding box center [505, 24] width 16 height 19
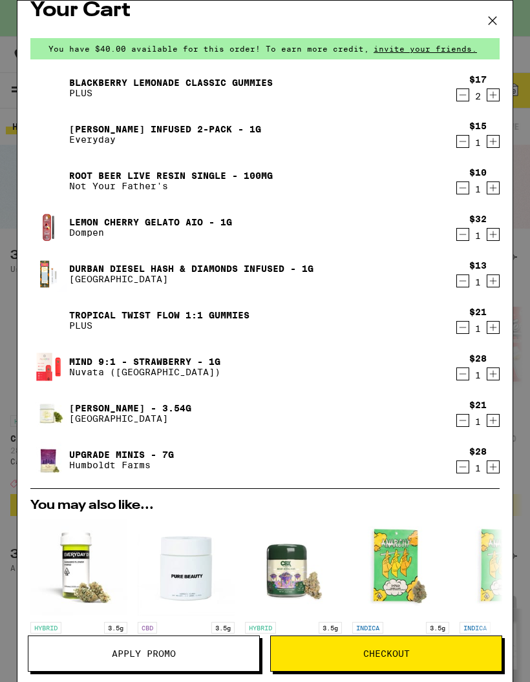
scroll to position [3, 0]
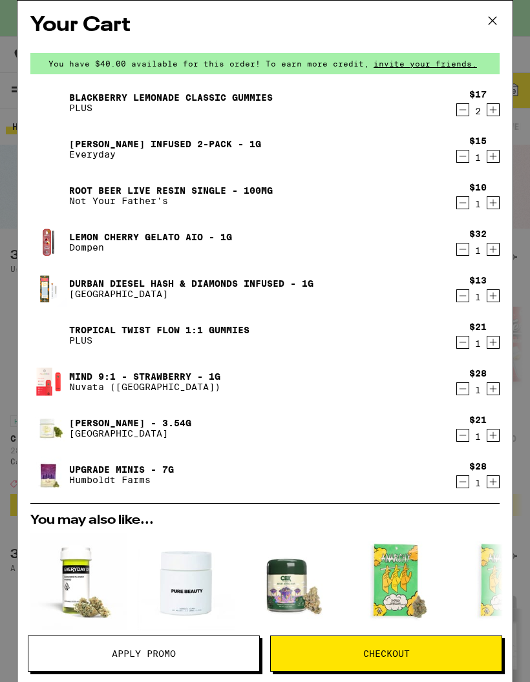
click at [460, 114] on icon "Decrement" at bounding box center [463, 110] width 12 height 16
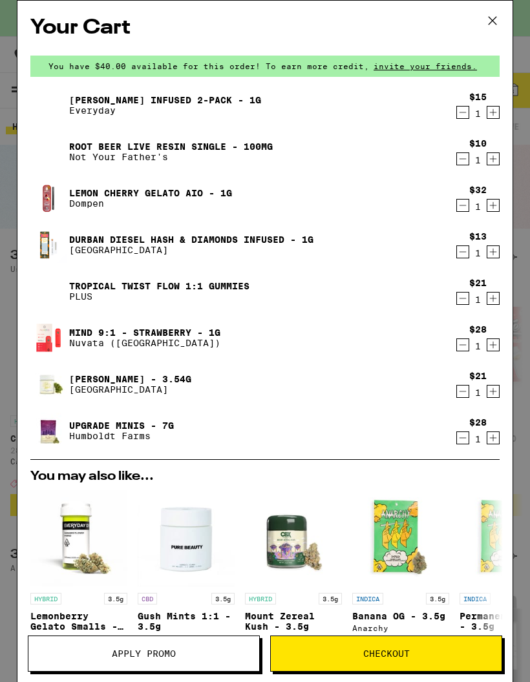
scroll to position [0, 0]
click at [94, 287] on link "Tropical Twist FLOW 1:1 Gummies" at bounding box center [159, 286] width 180 height 10
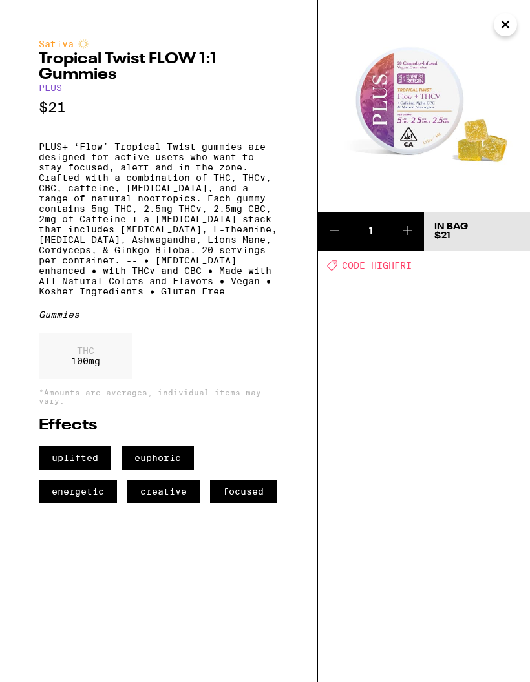
click at [61, 93] on link "PLUS" at bounding box center [50, 88] width 23 height 10
click at [51, 92] on link "PLUS" at bounding box center [50, 88] width 23 height 10
click at [62, 85] on link "PLUS" at bounding box center [50, 88] width 23 height 10
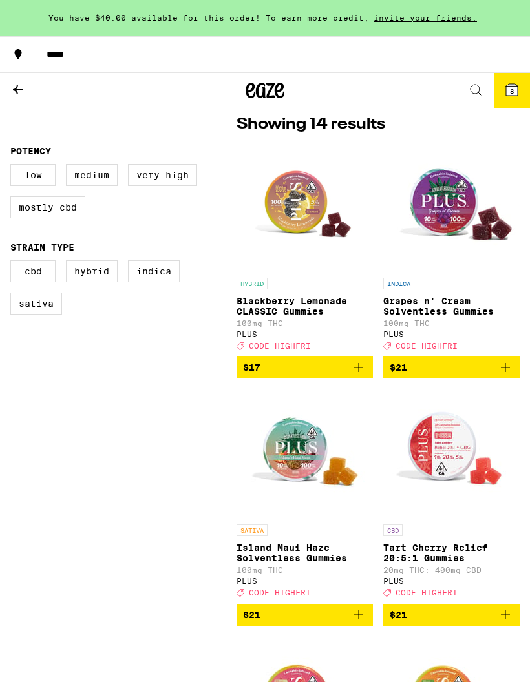
scroll to position [353, 0]
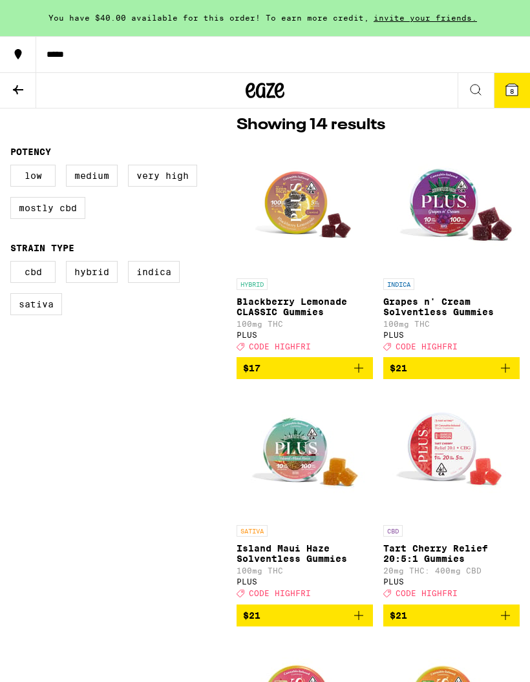
click at [302, 234] on img "Open page for Blackberry Lemonade CLASSIC Gummies from PLUS" at bounding box center [304, 207] width 129 height 129
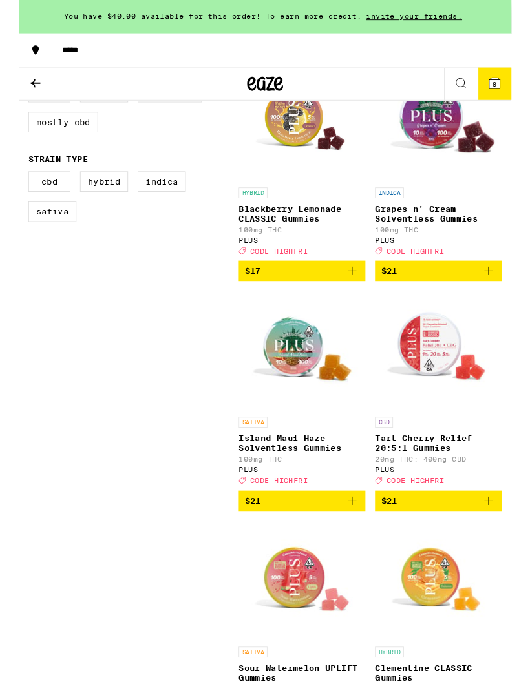
scroll to position [430, 0]
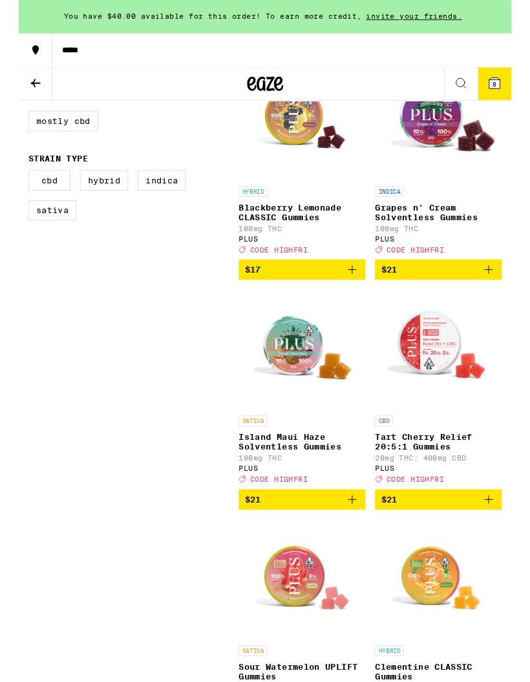
click at [311, 158] on img "Open page for Blackberry Lemonade CLASSIC Gummies from PLUS" at bounding box center [304, 129] width 129 height 129
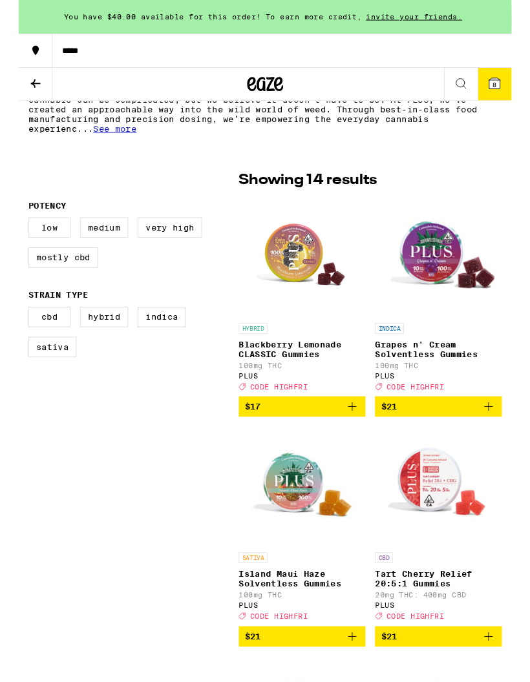
scroll to position [284, 0]
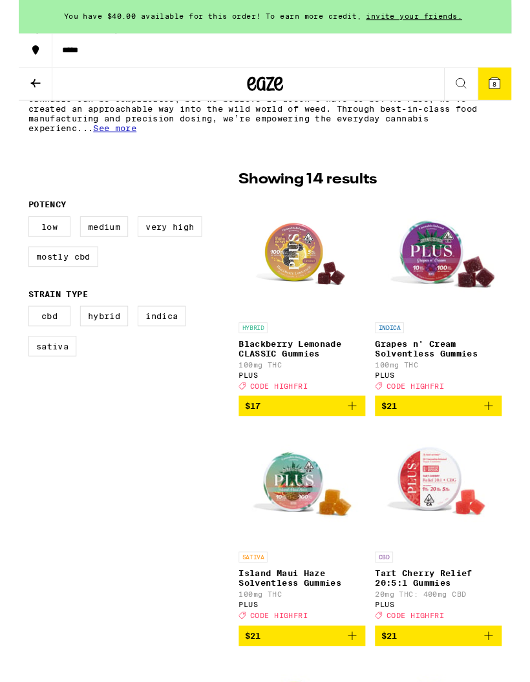
click at [508, 98] on button "8" at bounding box center [512, 90] width 36 height 35
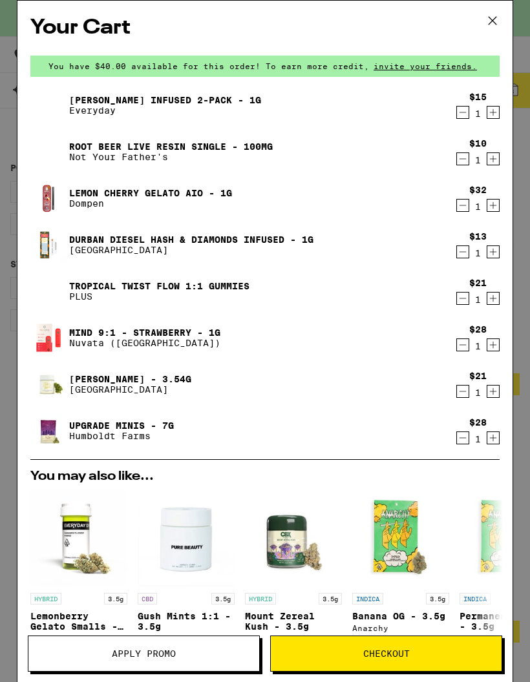
click at [53, 333] on img at bounding box center [48, 338] width 36 height 36
click at [53, 342] on img at bounding box center [48, 338] width 36 height 36
click at [171, 337] on link "Mind 9:1 - Strawberry - 1g" at bounding box center [144, 333] width 151 height 10
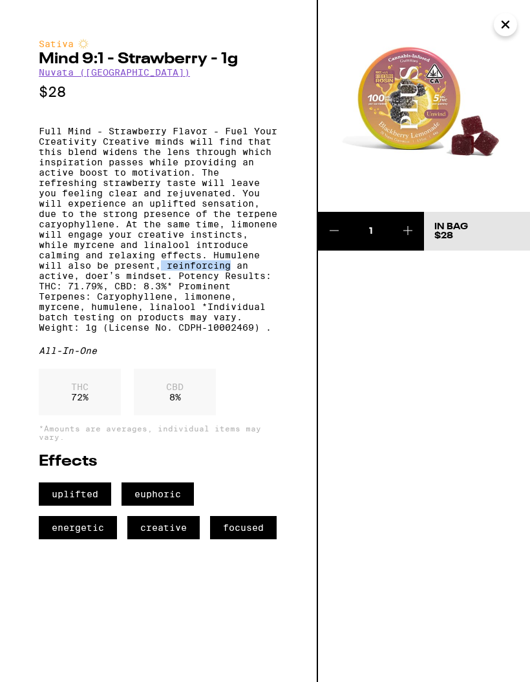
scroll to position [337, 0]
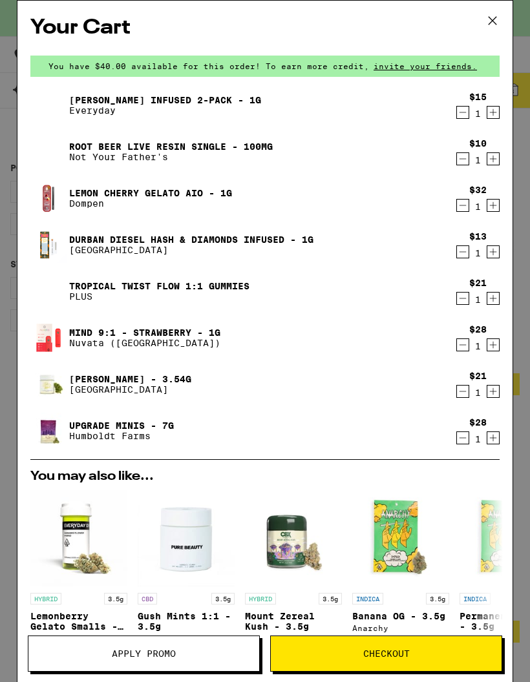
click at [147, 192] on link "Lemon Cherry Gelato AIO - 1g" at bounding box center [150, 193] width 163 height 10
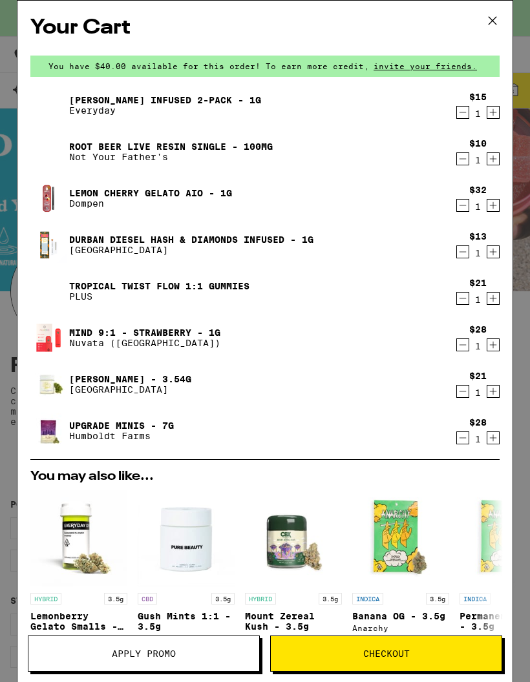
scroll to position [337, 0]
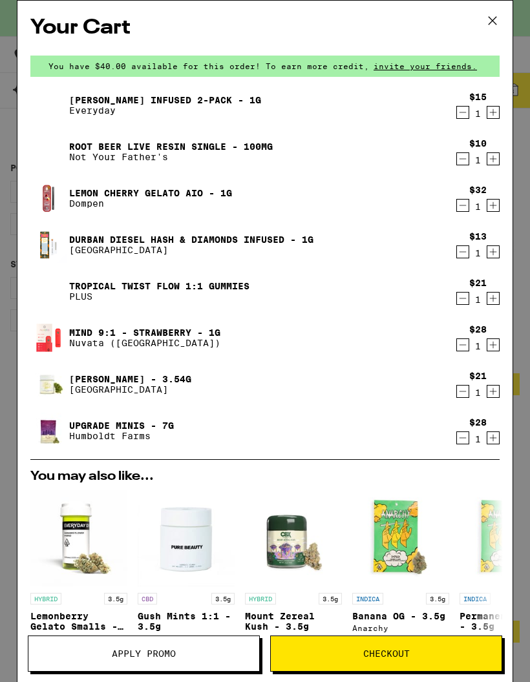
click at [463, 347] on icon "Decrement" at bounding box center [463, 345] width 12 height 16
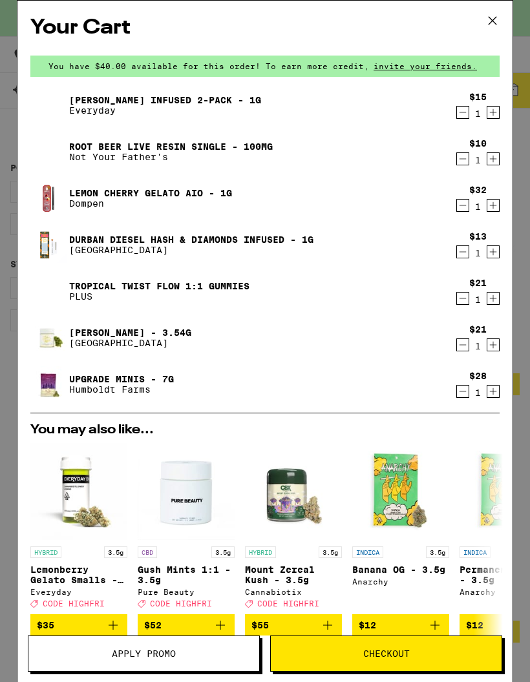
scroll to position [0, 0]
click at [160, 99] on link "[PERSON_NAME] Infused 2-Pack - 1g" at bounding box center [165, 100] width 192 height 10
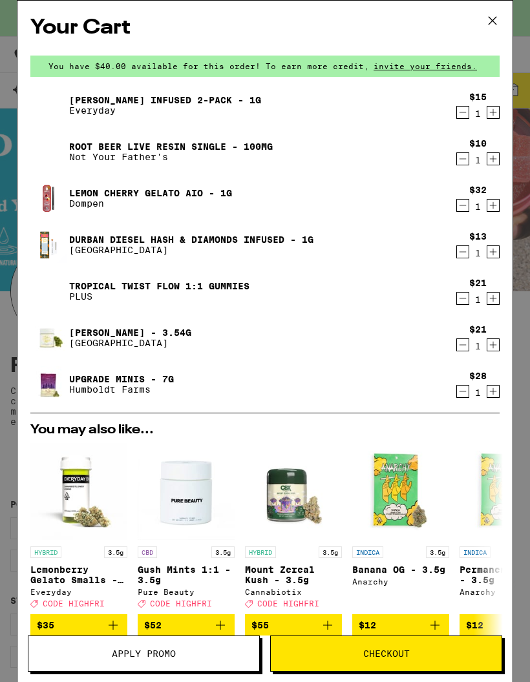
scroll to position [337, 0]
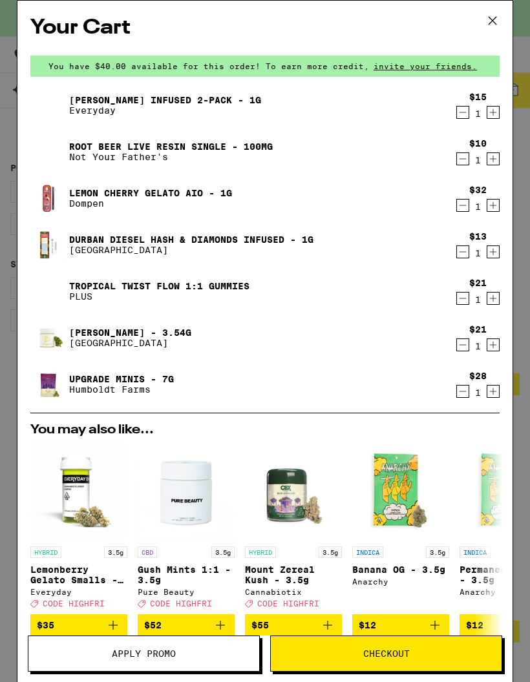
click at [169, 245] on link "Durban Diesel Hash & Diamonds Infused - 1g" at bounding box center [191, 239] width 244 height 10
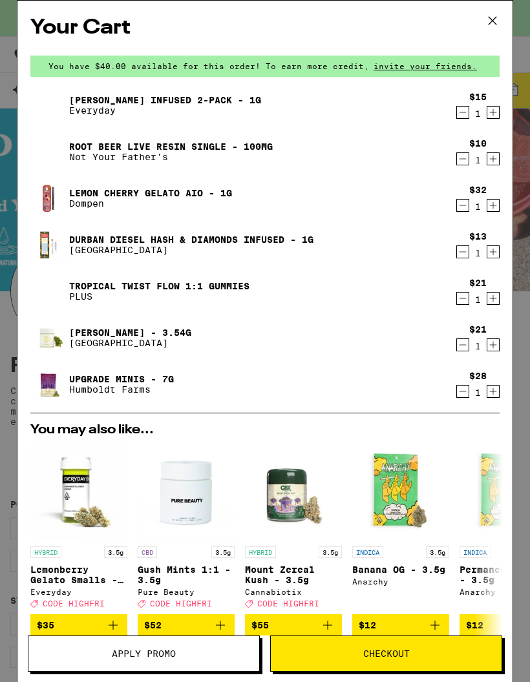
scroll to position [337, 0]
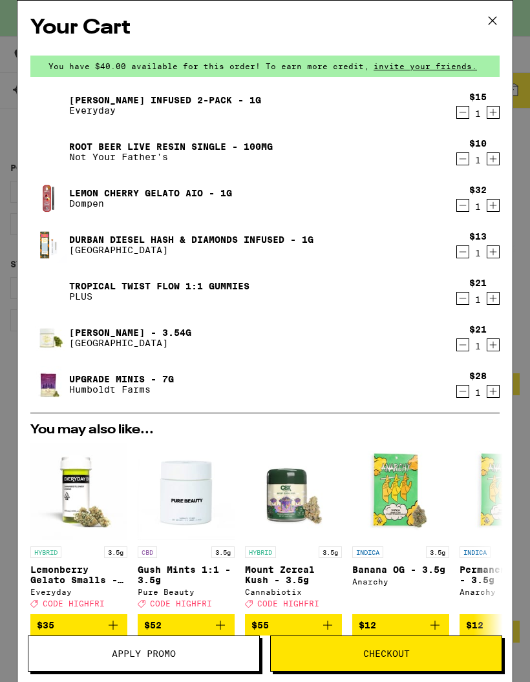
click at [462, 112] on icon "Decrement" at bounding box center [462, 112] width 7 height 0
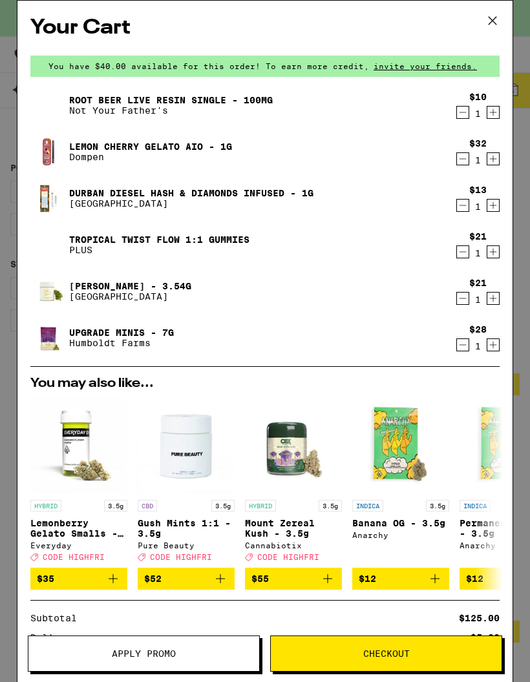
scroll to position [0, 0]
click at [138, 291] on link "[PERSON_NAME] - 3.54g" at bounding box center [130, 286] width 122 height 10
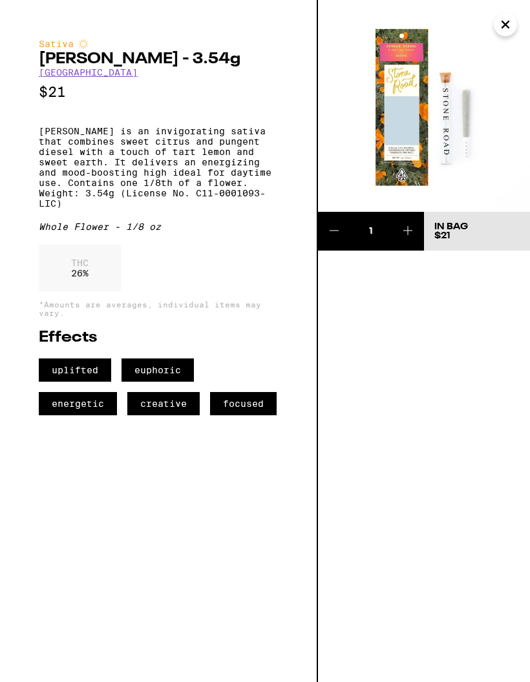
scroll to position [337, 0]
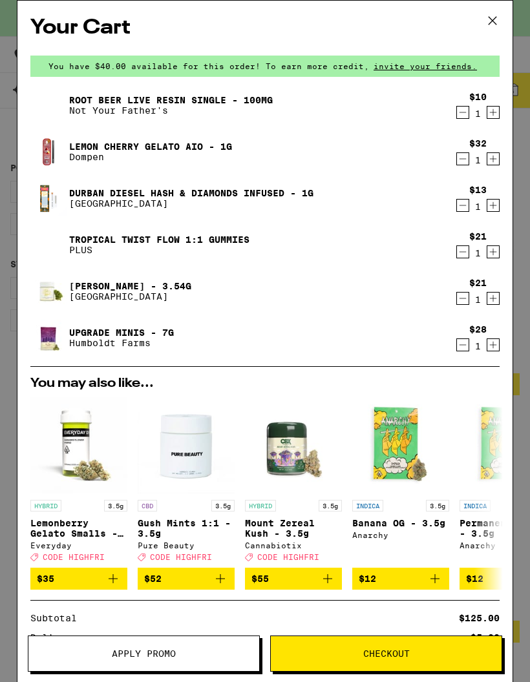
click at [466, 297] on icon "Decrement" at bounding box center [463, 299] width 12 height 16
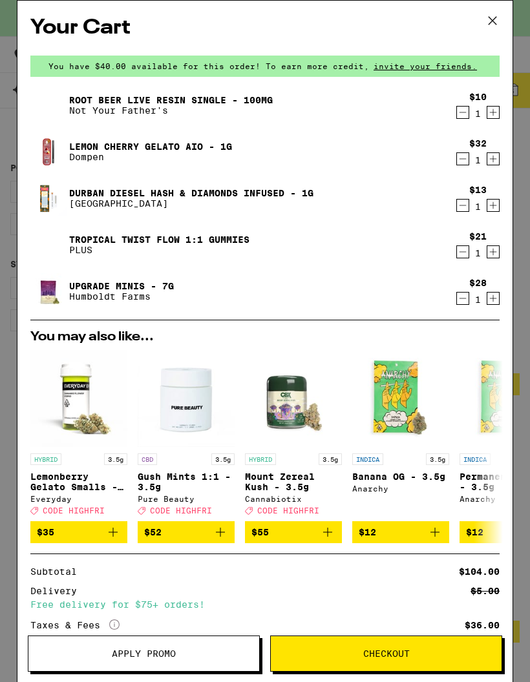
scroll to position [0, 0]
click at [229, 100] on link "Root Beer Live Resin Single - 100mg" at bounding box center [170, 100] width 203 height 10
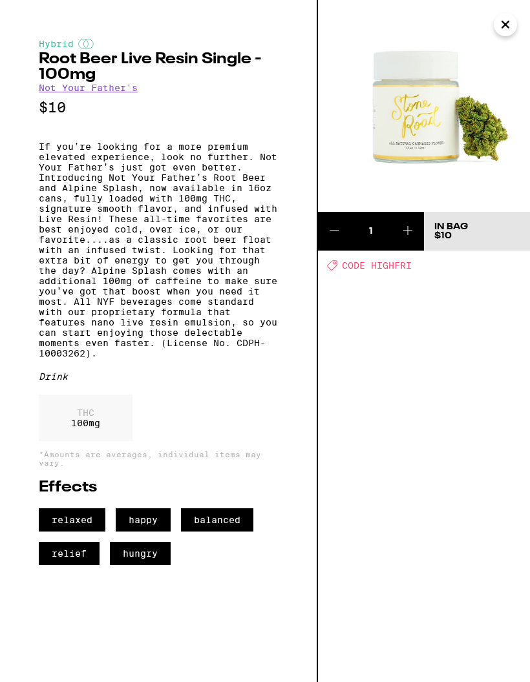
click at [125, 93] on link "Not Your Father's" at bounding box center [88, 88] width 99 height 10
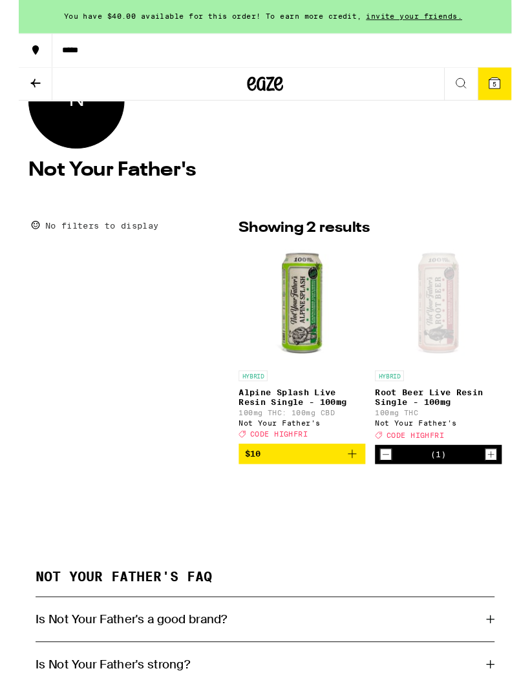
scroll to position [185, 0]
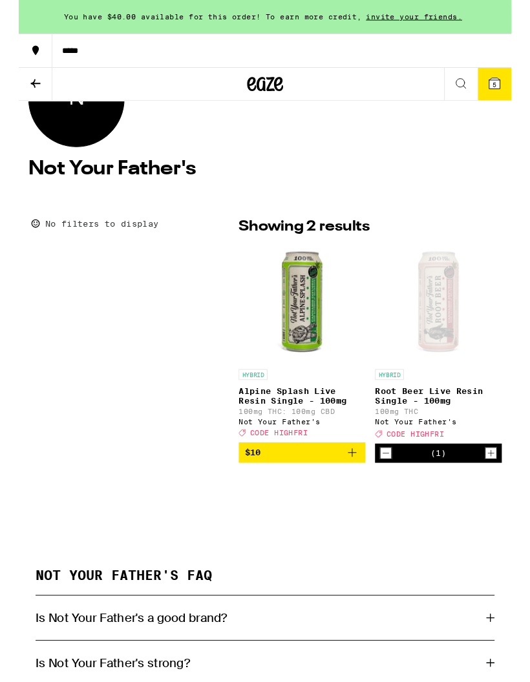
click at [339, 495] on span "$10" at bounding box center [304, 487] width 123 height 16
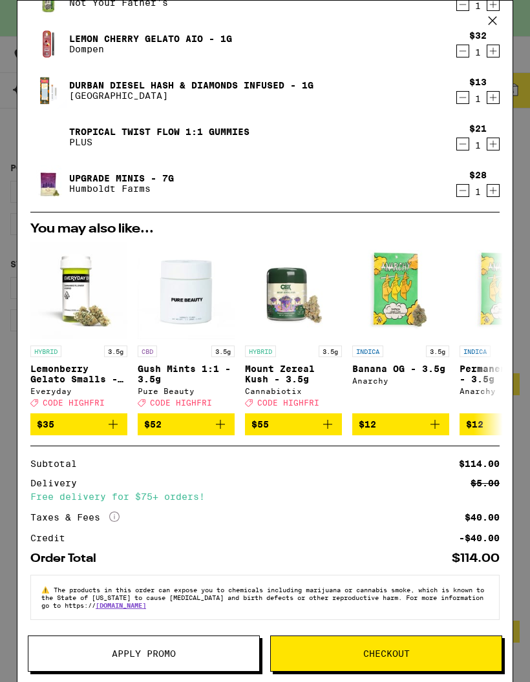
scroll to position [167, 0]
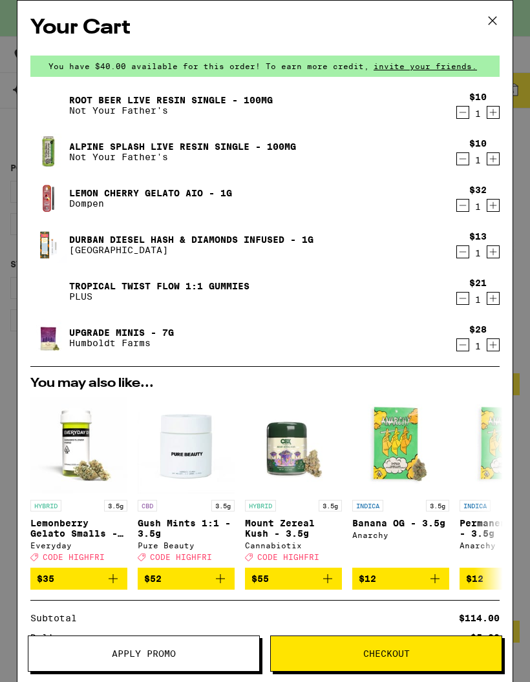
click at [419, 654] on span "Checkout" at bounding box center [386, 653] width 231 height 9
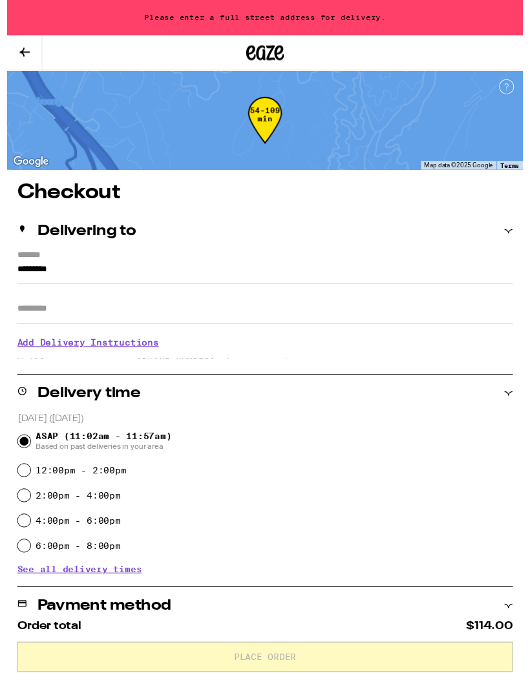
scroll to position [19, 0]
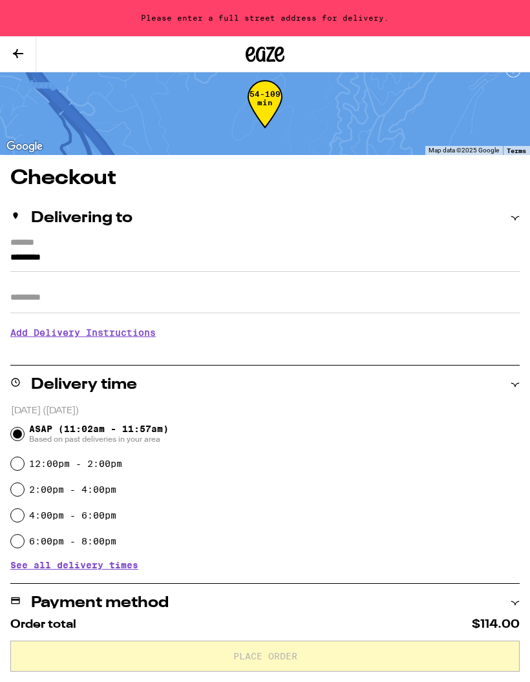
click at [61, 291] on input "Apt/Suite" at bounding box center [264, 297] width 509 height 31
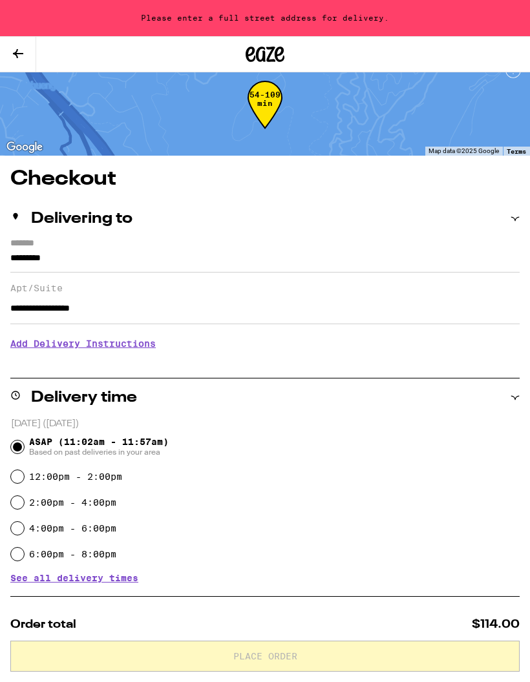
click at [84, 320] on input "**********" at bounding box center [264, 308] width 509 height 31
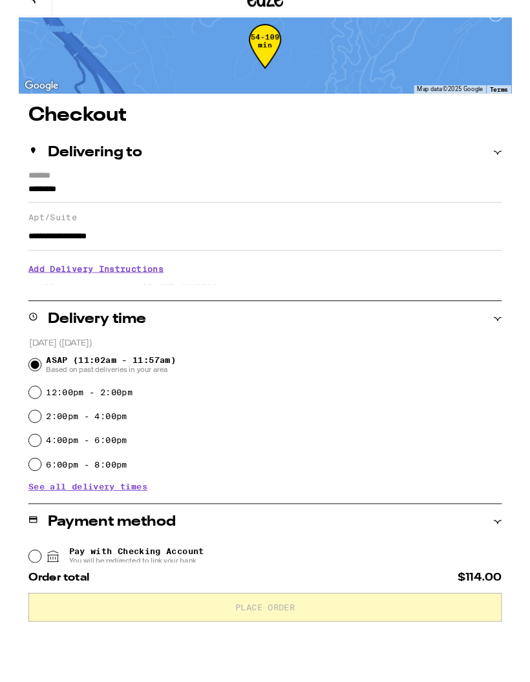
click at [234, 293] on input "**********" at bounding box center [264, 308] width 509 height 31
type input "**********"
click at [229, 293] on input "**********" at bounding box center [264, 308] width 509 height 31
click at [244, 293] on input "**********" at bounding box center [264, 308] width 509 height 31
click at [21, 293] on input "**********" at bounding box center [264, 308] width 509 height 31
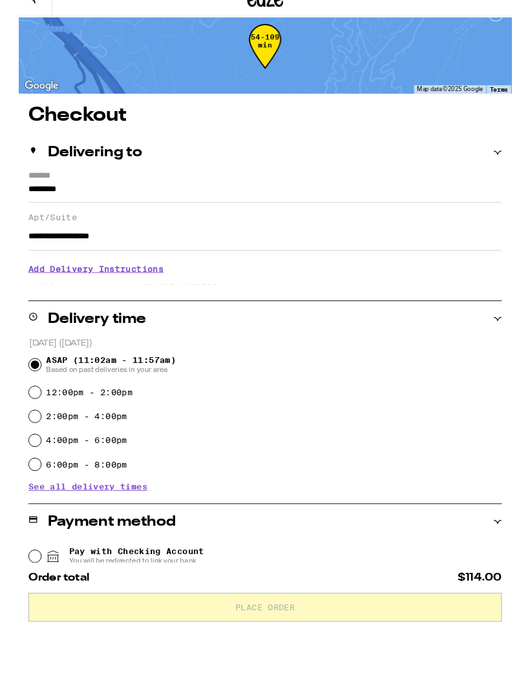
click at [21, 293] on input "**********" at bounding box center [264, 308] width 509 height 31
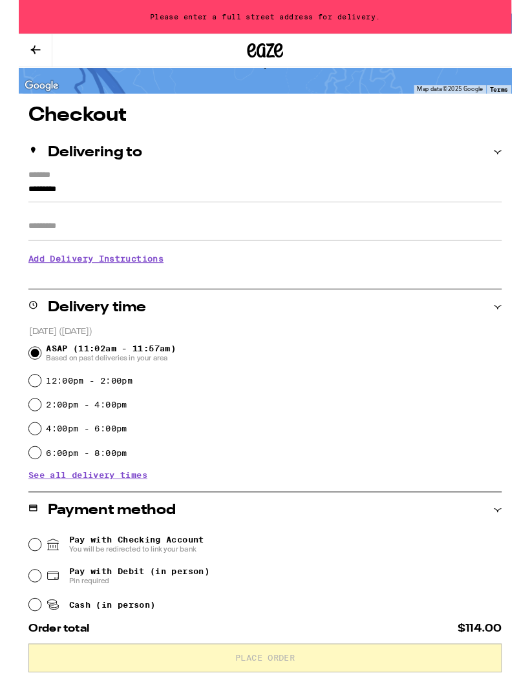
click at [7, 200] on div "Checkout Delivering to ******* ********* Apt/Suite Add Delivery Instructions We…" at bounding box center [265, 695] width 530 height 1163
click at [15, 195] on label "*******" at bounding box center [264, 189] width 509 height 12
click at [15, 196] on input "*********" at bounding box center [264, 207] width 509 height 22
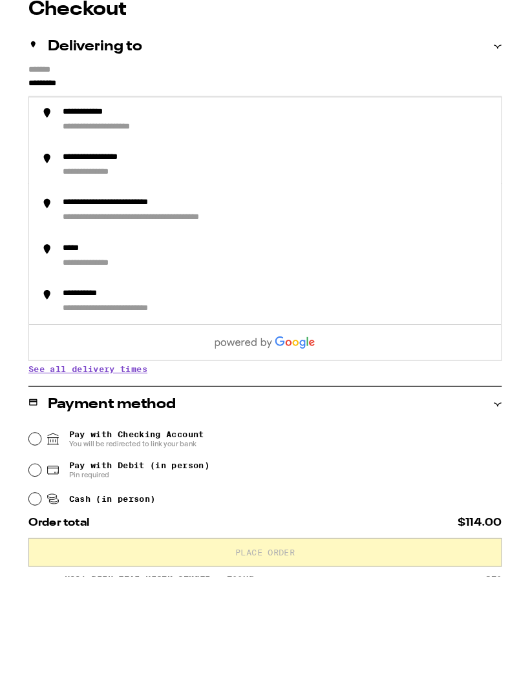
click at [21, 196] on input "*********" at bounding box center [264, 207] width 509 height 22
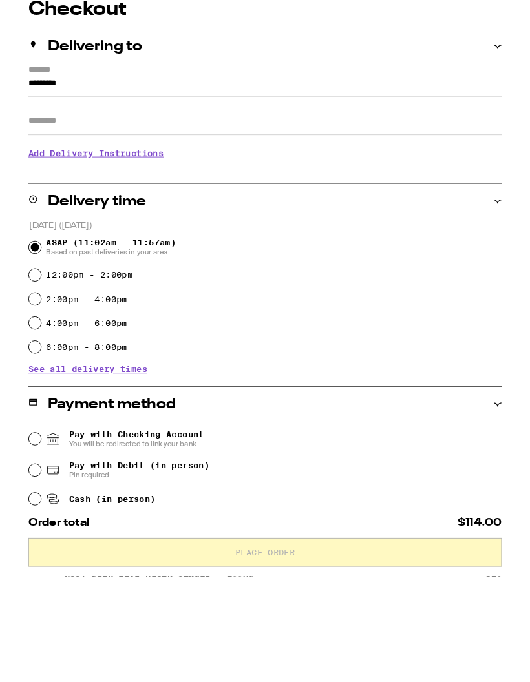
scroll to position [187, 0]
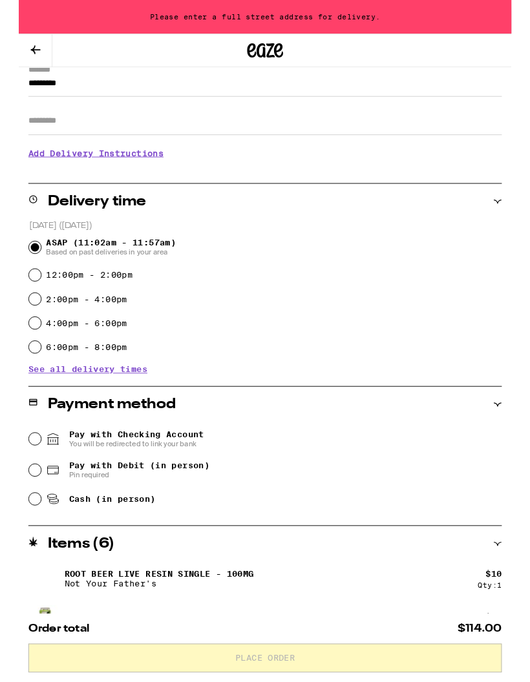
click at [7, 90] on div "Checkout Delivering to ******* ********* Apt/Suite Add Delivery Instructions We…" at bounding box center [265, 581] width 530 height 1163
click at [10, 97] on input "*********" at bounding box center [264, 93] width 509 height 22
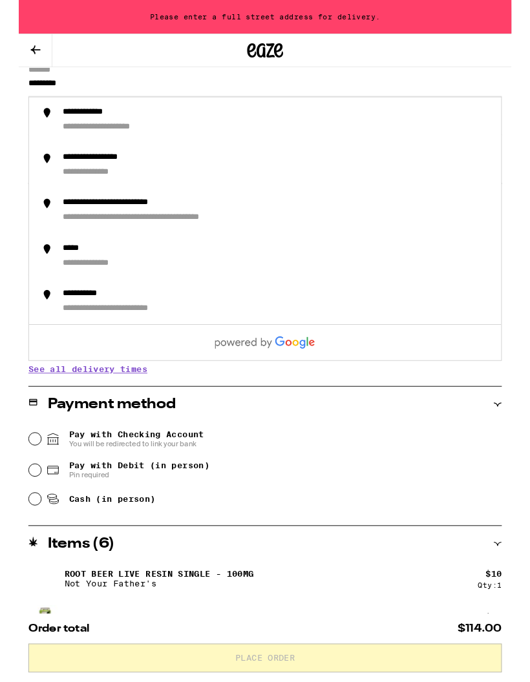
click at [1, 94] on div "**********" at bounding box center [265, 581] width 530 height 1163
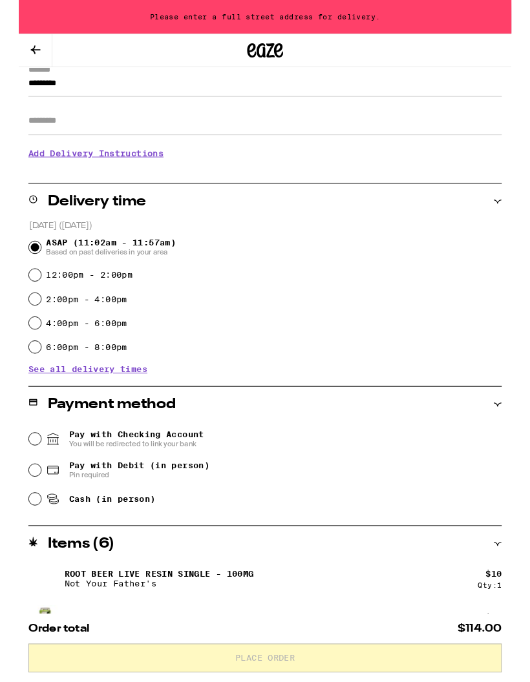
click at [12, 79] on label "*******" at bounding box center [264, 76] width 509 height 12
click at [12, 82] on input "*********" at bounding box center [264, 93] width 509 height 22
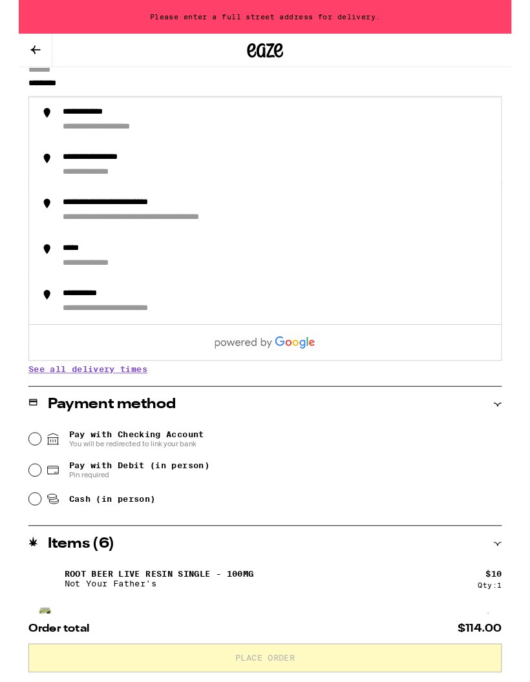
paste input "**********"
click at [132, 82] on input "**********" at bounding box center [264, 93] width 509 height 22
click at [132, 81] on label "*******" at bounding box center [264, 76] width 509 height 12
click at [132, 82] on input "**********" at bounding box center [264, 93] width 509 height 22
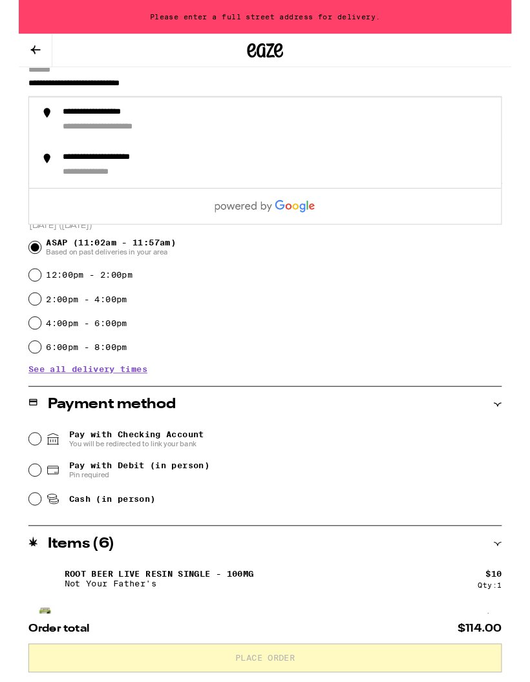
click at [173, 100] on input "**********" at bounding box center [264, 93] width 509 height 22
click at [173, 99] on input "**********" at bounding box center [264, 93] width 509 height 22
click at [132, 131] on div "**********" at bounding box center [277, 129] width 461 height 28
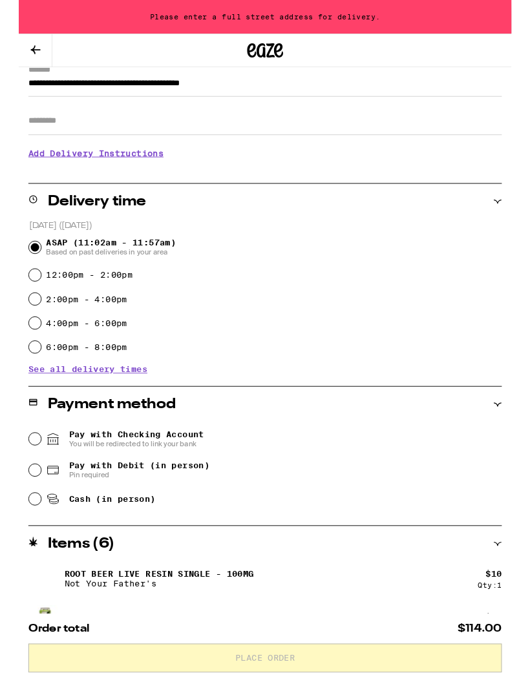
type input "**********"
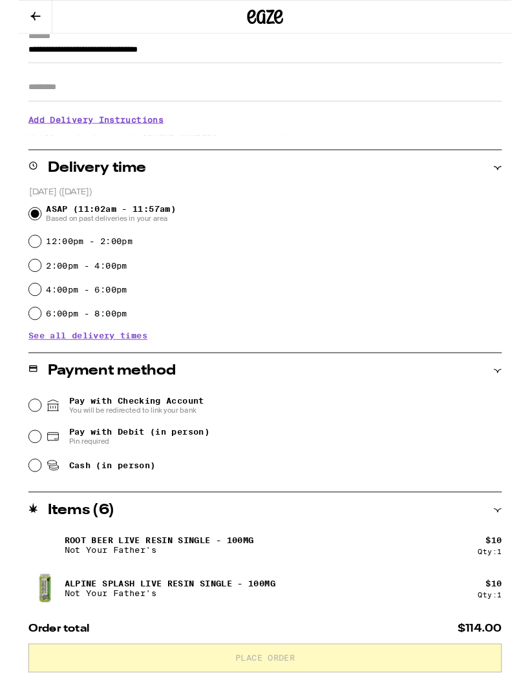
click at [104, 141] on h3 "Add Delivery Instructions" at bounding box center [264, 129] width 509 height 30
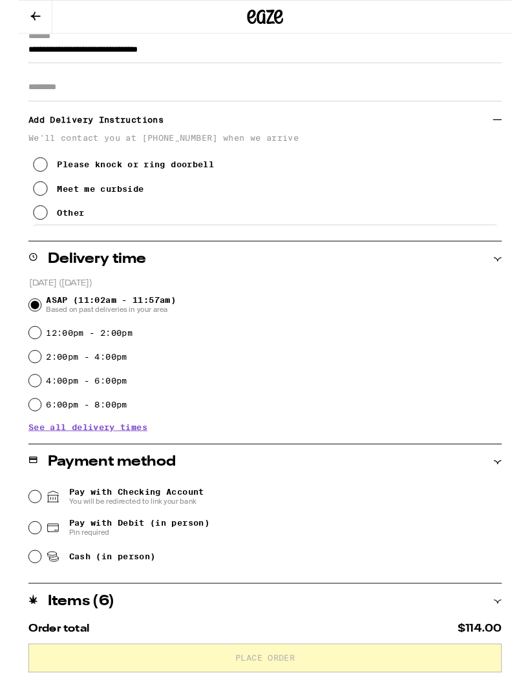
click at [156, 102] on input "Apt/Suite" at bounding box center [264, 93] width 509 height 31
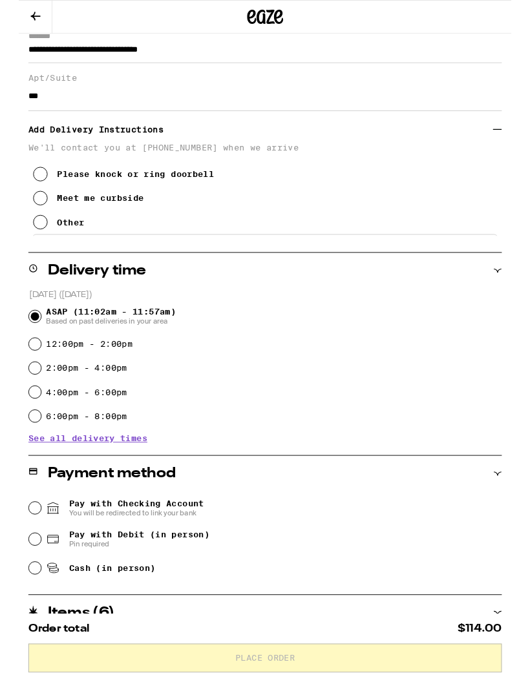
type input "***"
click at [30, 247] on icon at bounding box center [24, 239] width 16 height 16
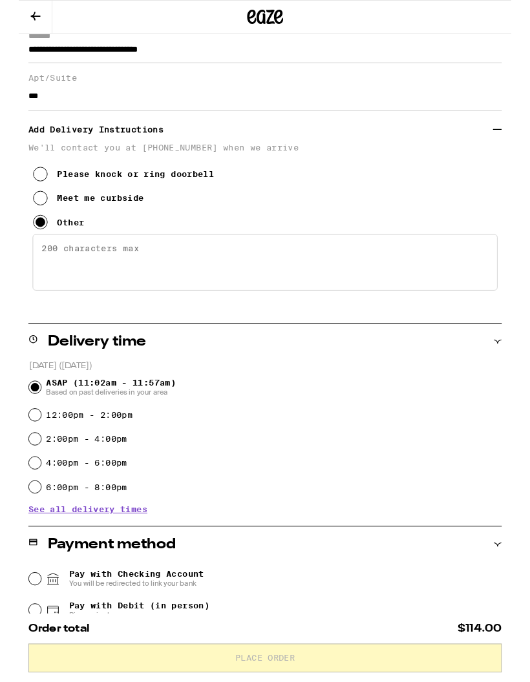
click at [125, 294] on textarea "Enter any other delivery instructions you want driver to know" at bounding box center [265, 282] width 500 height 61
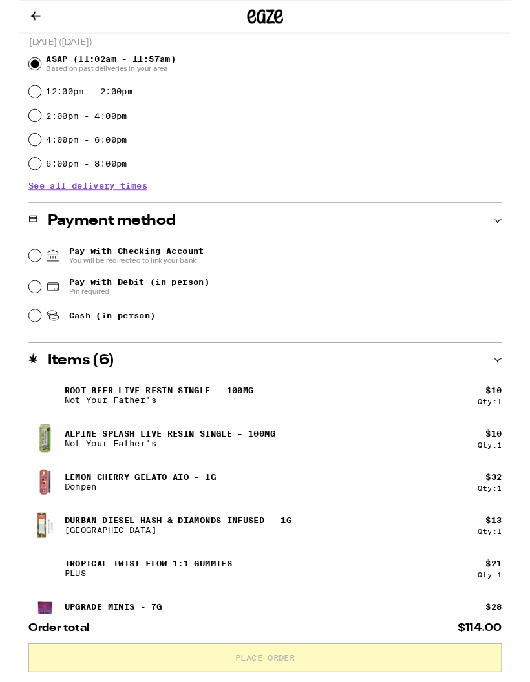
scroll to position [536, 0]
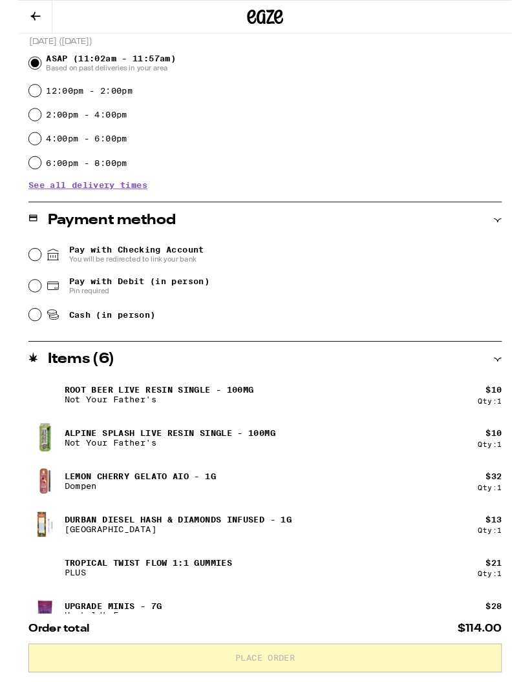
type textarea "Entrance on right side of building. Door box code #2985. Take elevator to 3rd f…"
click at [23, 299] on div "Pay with Debit (in person) Pin required" at bounding box center [265, 308] width 508 height 34
click at [23, 313] on input "Pay with Debit (in person) Pin required" at bounding box center [17, 307] width 13 height 13
radio input "true"
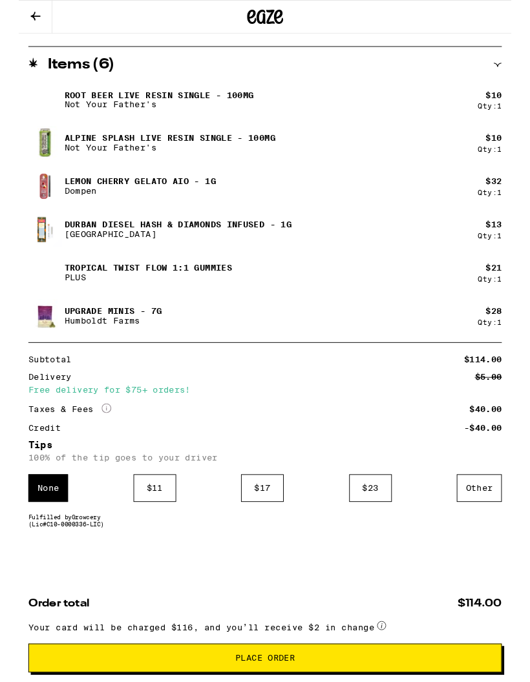
scroll to position [914, 0]
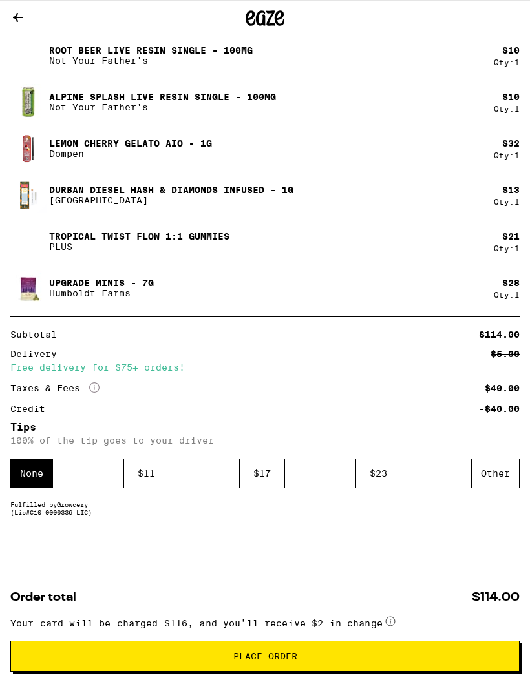
click at [495, 385] on div "$40.00" at bounding box center [501, 388] width 35 height 9
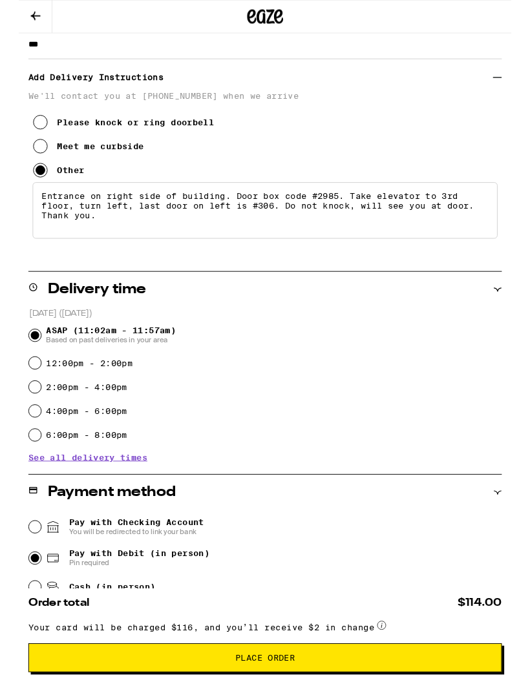
scroll to position [244, 0]
click at [368, 247] on textarea "Entrance on right side of building. Door box code #2985. Take elevator to 3rd f…" at bounding box center [265, 226] width 500 height 61
click at [109, 256] on textarea "Entrance on right side of building. Door box code #2985. Take elevator to 3rd f…" at bounding box center [265, 226] width 500 height 61
click at [108, 256] on textarea "Entrance on right side of building. Door box code #2985. Take elevator to 3rd f…" at bounding box center [265, 226] width 500 height 61
click at [172, 256] on textarea "Entrance on right side of building. Door box code #2985. Take elevator to 3rd f…" at bounding box center [265, 226] width 500 height 61
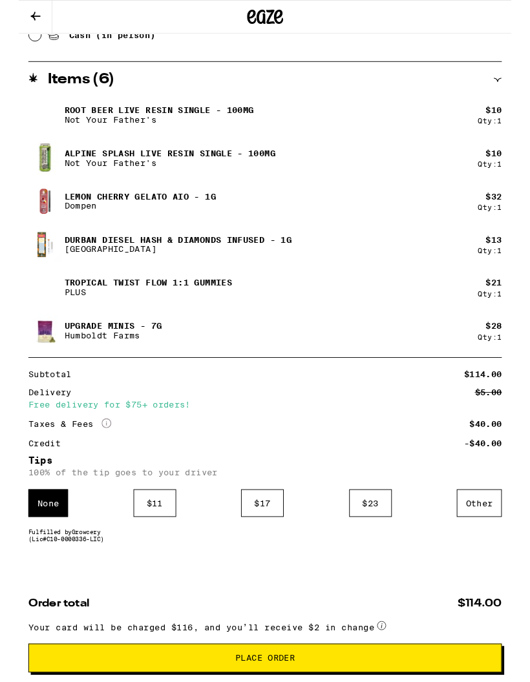
scroll to position [862, 0]
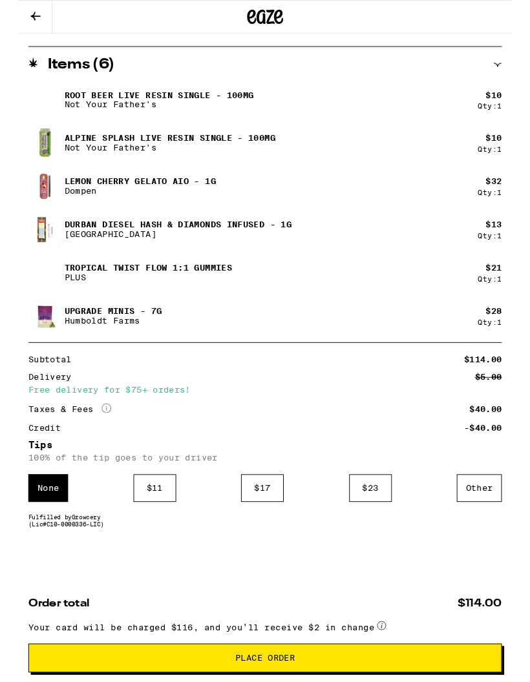
click at [528, 391] on div "**********" at bounding box center [265, 16] width 530 height 1436
click at [131, 417] on div "Subtotal $114.00 Delivery $5.00 Free delivery for $75+ orders! Taxes & Fees Mor…" at bounding box center [264, 423] width 509 height 83
click at [442, 424] on div "Subtotal $114.00 Delivery $5.00 Free delivery for $75+ orders! Taxes & Fees Mor…" at bounding box center [264, 423] width 509 height 83
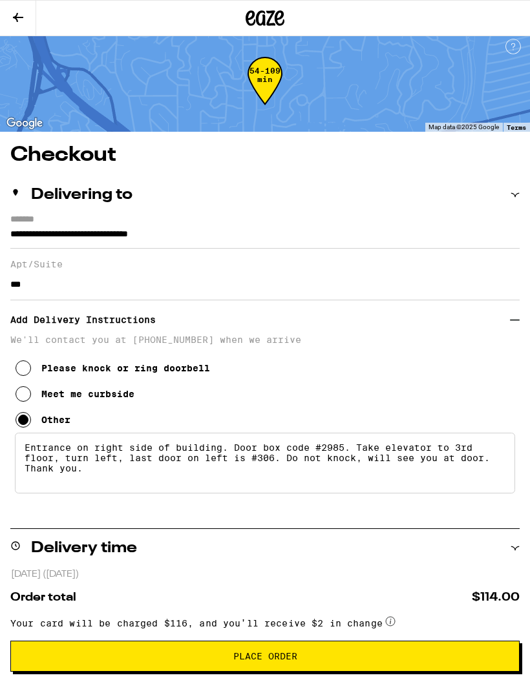
scroll to position [0, 0]
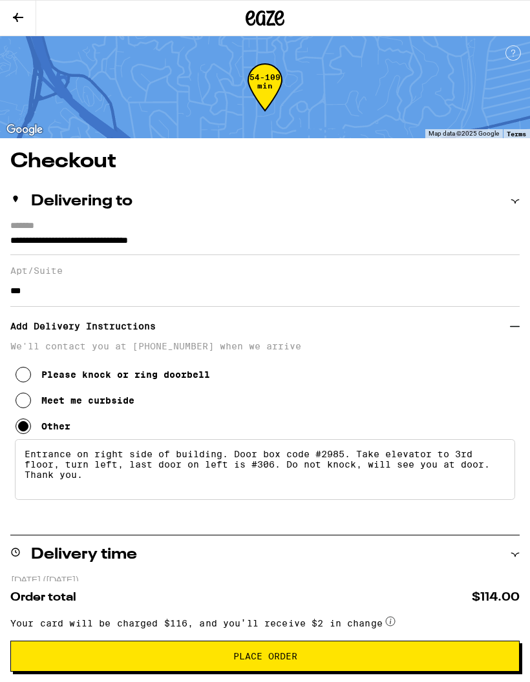
click at [16, 21] on icon at bounding box center [18, 18] width 16 height 16
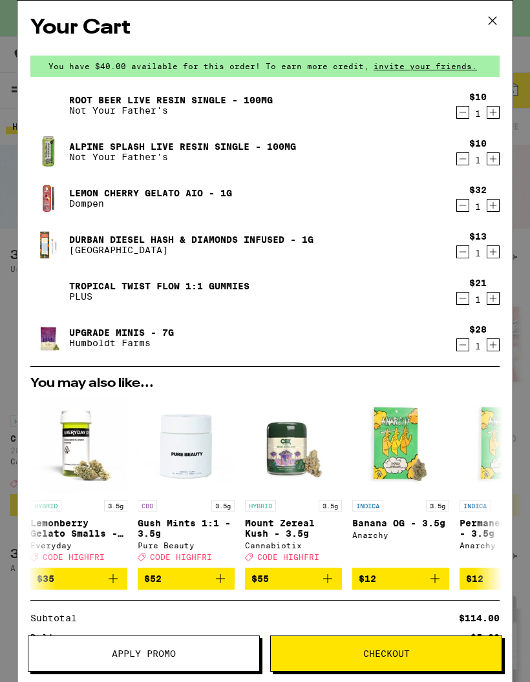
click at [178, 657] on span "Apply Promo" at bounding box center [143, 653] width 231 height 9
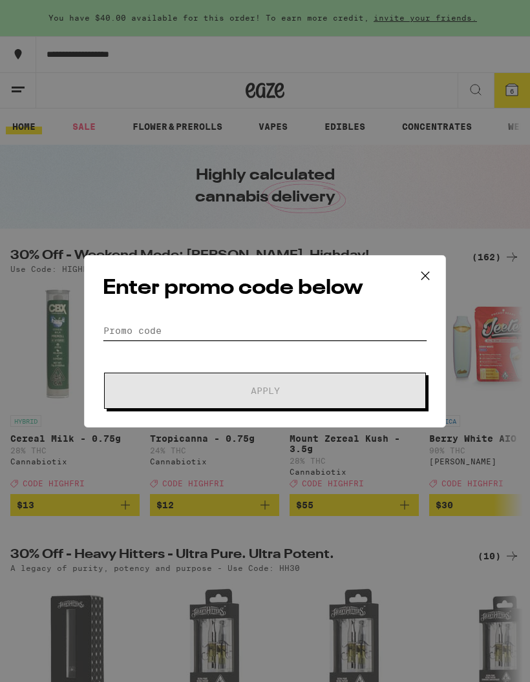
click at [262, 326] on input "Promo Code" at bounding box center [265, 330] width 324 height 19
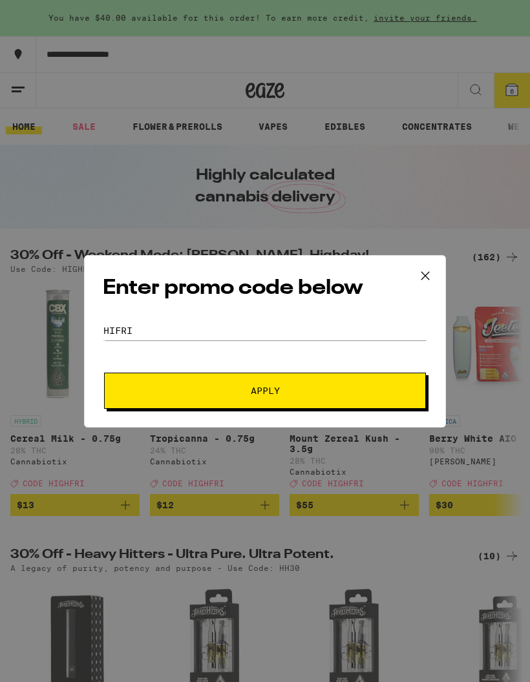
click at [305, 390] on span "Apply" at bounding box center [265, 390] width 233 height 9
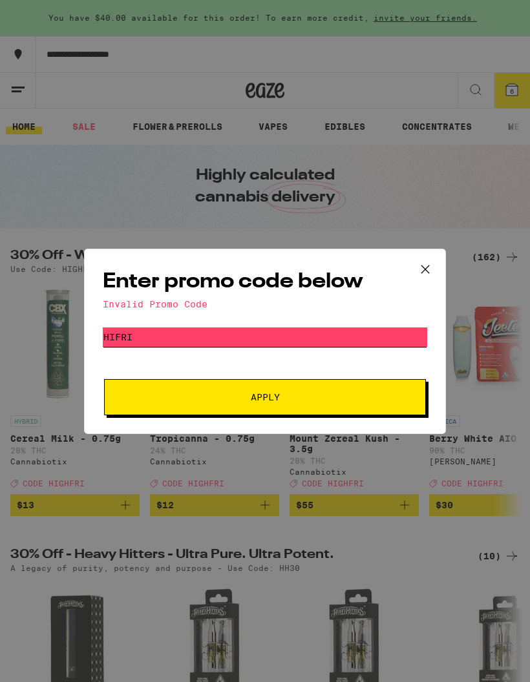
click at [151, 340] on input "Hifri" at bounding box center [265, 337] width 324 height 19
type input "Highfri"
click at [302, 410] on button "Apply" at bounding box center [265, 397] width 322 height 36
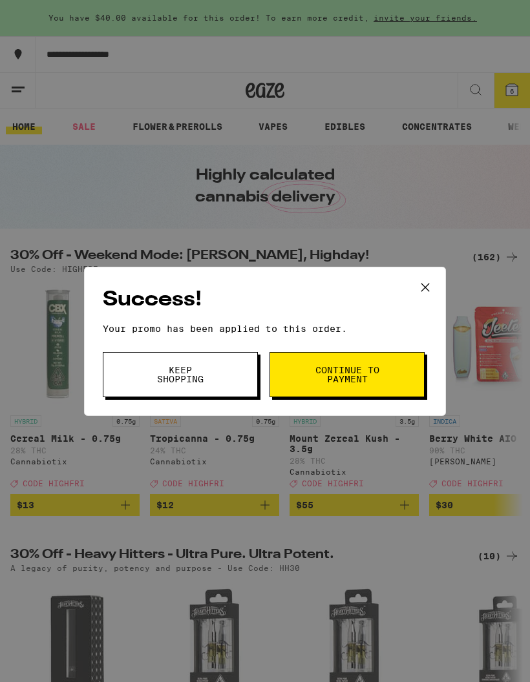
click at [379, 380] on span "Continue to payment" at bounding box center [347, 375] width 66 height 18
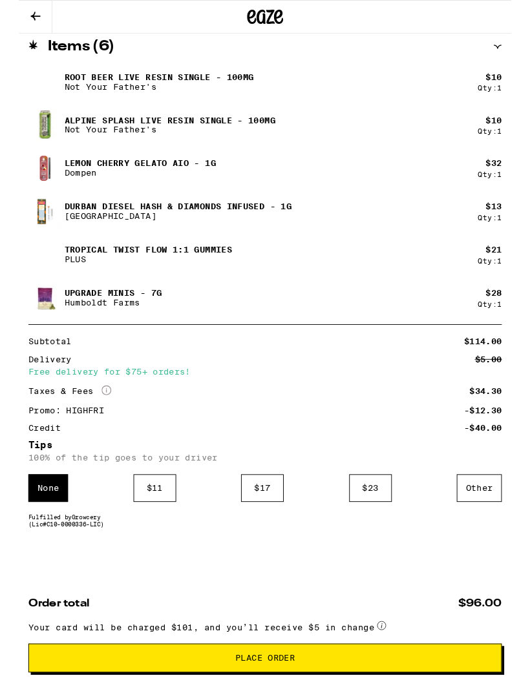
scroll to position [707, 0]
click at [283, 60] on div "Items ( 6 )" at bounding box center [264, 50] width 509 height 39
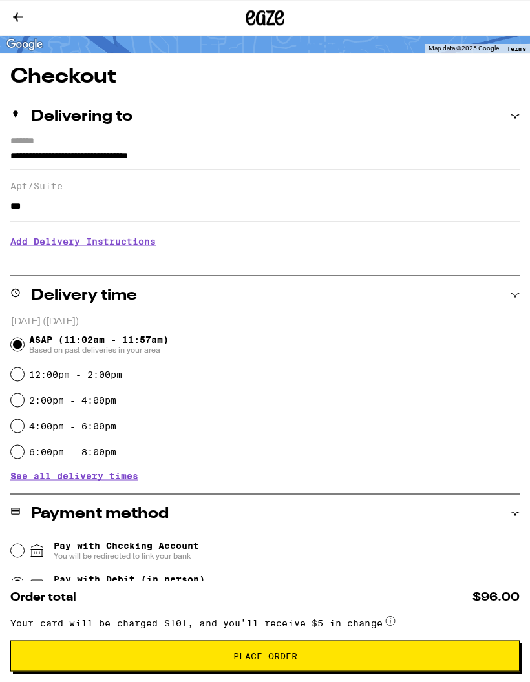
scroll to position [0, 0]
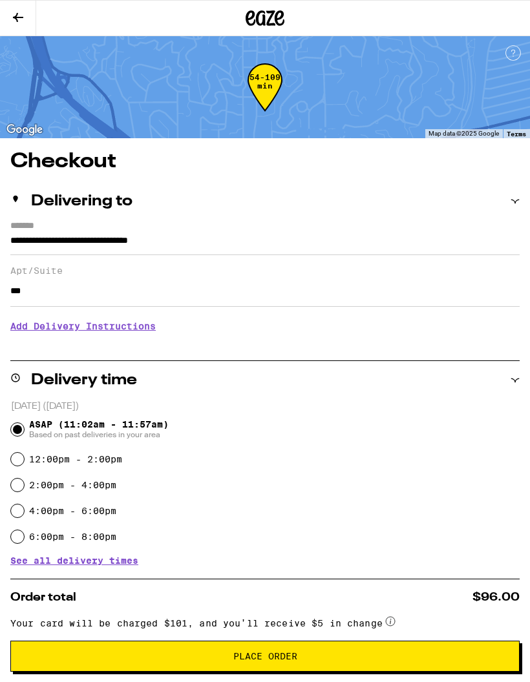
click at [16, 16] on icon at bounding box center [18, 17] width 10 height 9
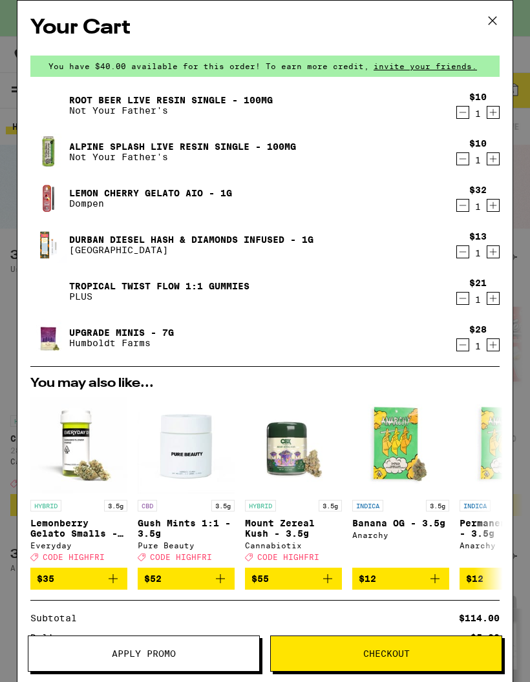
click at [463, 162] on icon "Decrement" at bounding box center [463, 159] width 12 height 16
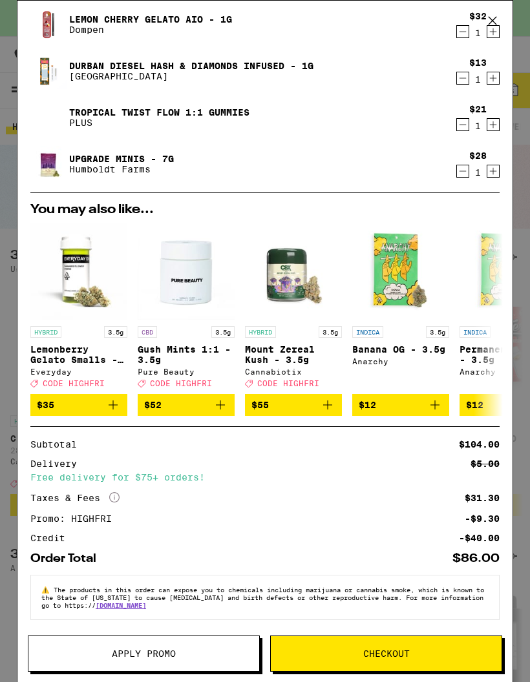
scroll to position [143, 0]
click at [435, 665] on button "Checkout" at bounding box center [386, 654] width 232 height 36
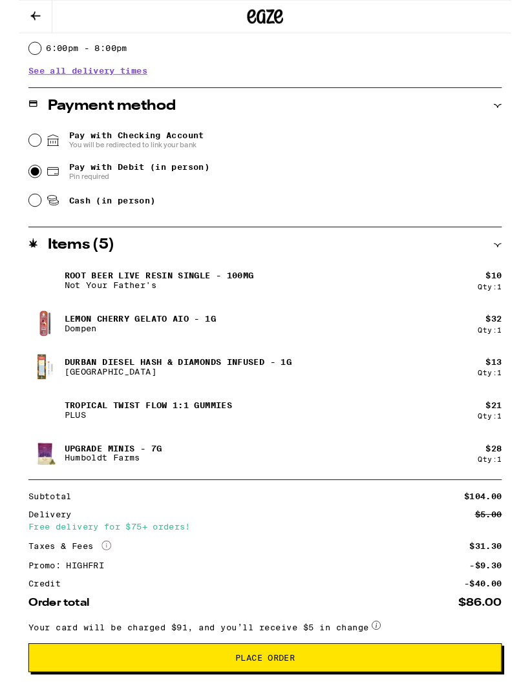
scroll to position [485, 0]
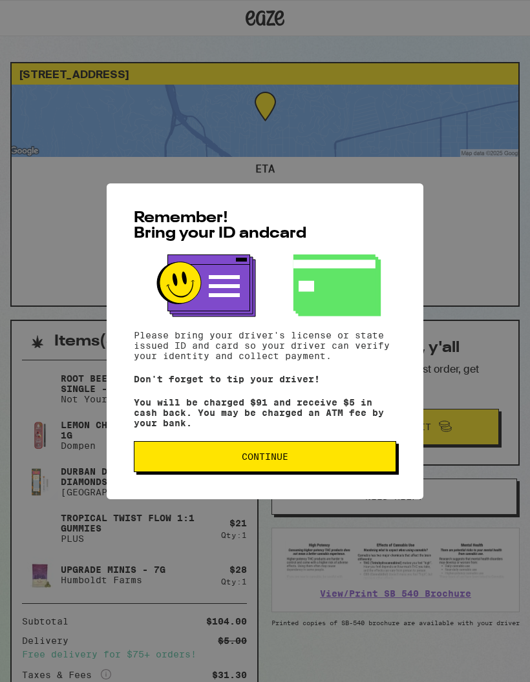
click at [316, 459] on span "Continue" at bounding box center [265, 456] width 240 height 9
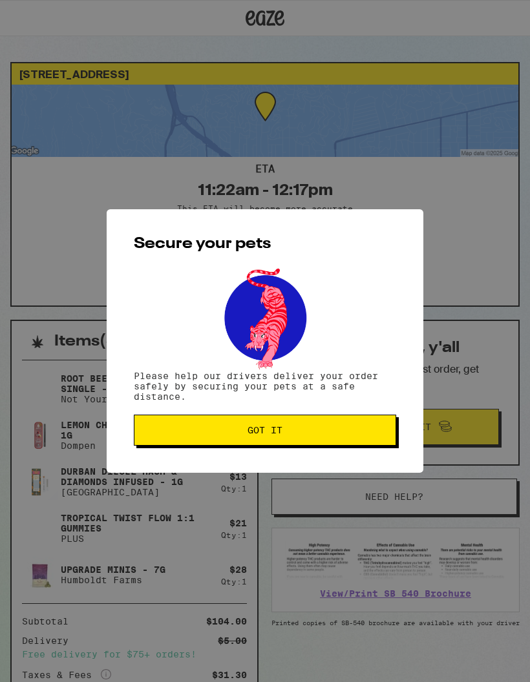
click at [320, 430] on span "Got it" at bounding box center [265, 430] width 240 height 9
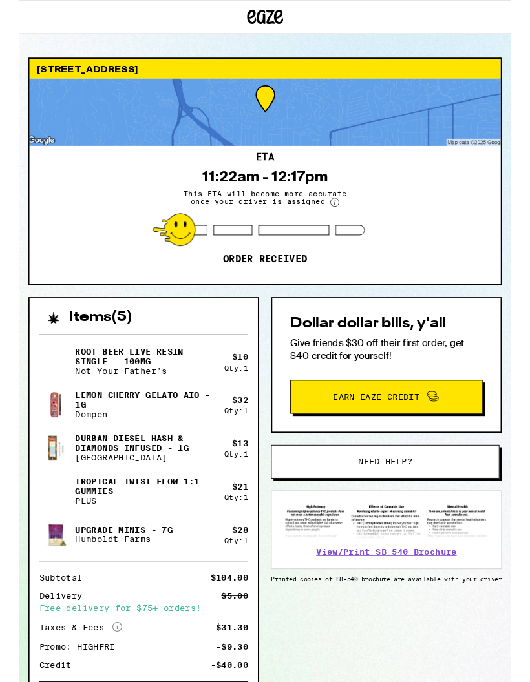
click at [56, 526] on img at bounding box center [40, 528] width 36 height 36
click at [145, 515] on p "Tropical Twist FLOW 1:1 Gummies" at bounding box center [136, 523] width 150 height 21
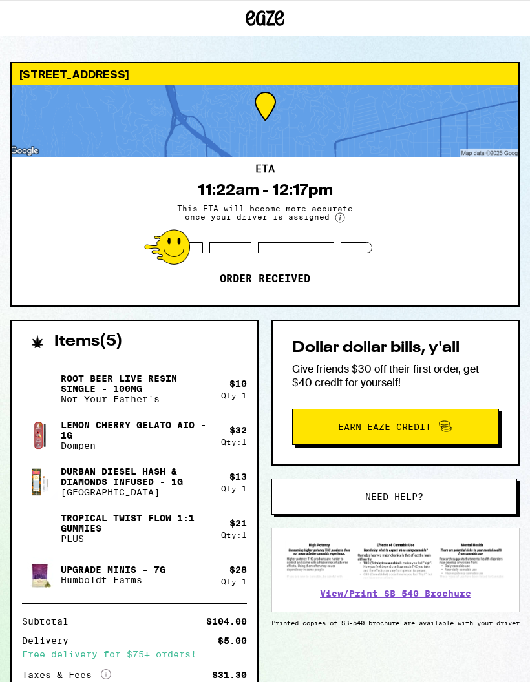
click at [44, 529] on img at bounding box center [40, 528] width 36 height 36
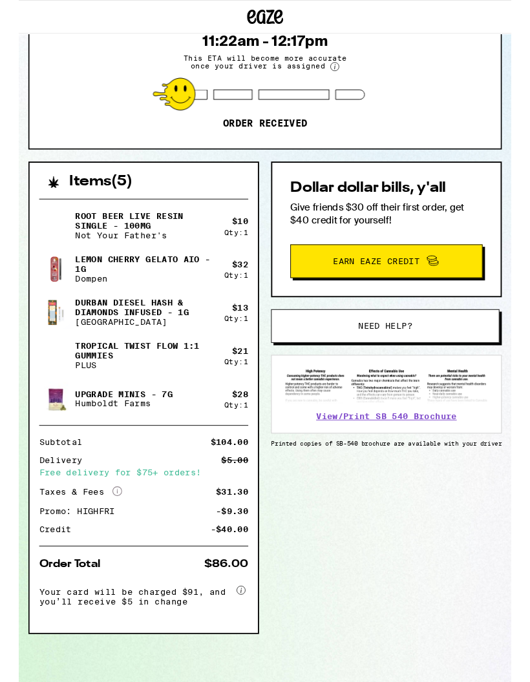
scroll to position [207, 0]
